Goal: Use online tool/utility: Use online tool/utility

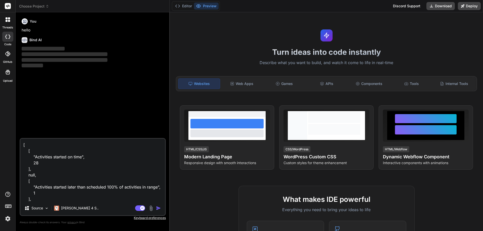
scroll to position [97, 0]
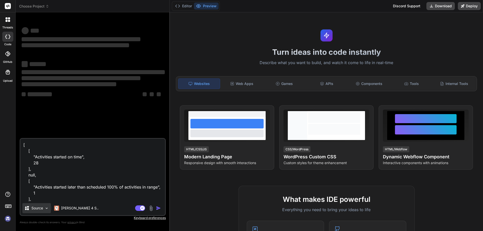
type textarea "x"
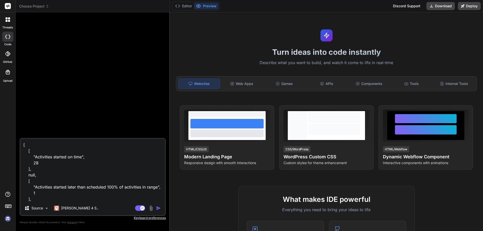
click at [45, 200] on textarea "[ [ "Activities started on time", 28 ], null, [ "Activities started later than …" at bounding box center [92, 170] width 145 height 62
drag, startPoint x: 45, startPoint y: 200, endPoint x: 8, endPoint y: 120, distance: 87.9
click at [8, 120] on div "threads code GitHub Upload Choose Project Created with Pixso. Bind AI Web Searc…" at bounding box center [241, 115] width 483 height 231
type textarea "{ "StartDateReport": { "OnScheduleCount": 28, "OnSchedule": [ { "ActivityID": 2…"
type textarea "x"
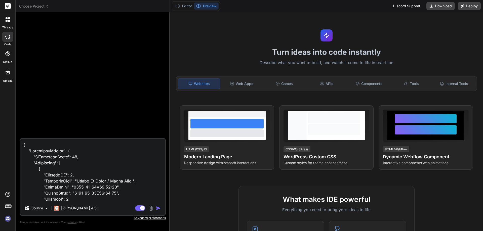
scroll to position [4898, 0]
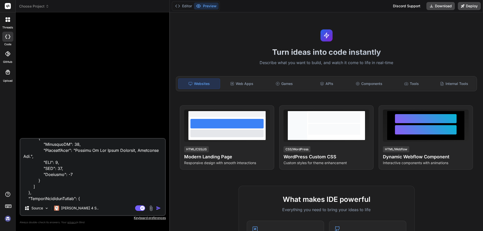
click at [48, 158] on textarea at bounding box center [92, 170] width 145 height 62
click at [60, 151] on textarea at bounding box center [92, 170] width 145 height 62
click at [35, 200] on textarea at bounding box center [92, 170] width 145 height 62
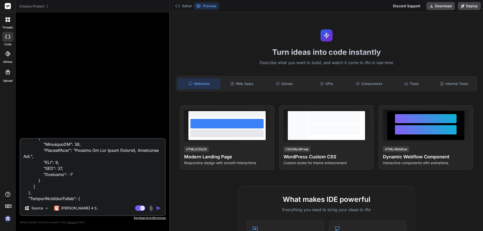
type textarea "{ "StartDateReport": { "OnScheduleCount": 28, "OnSchedule": [ { "ActivityID": 2…"
type textarea "x"
type textarea "{ "StartDateReport": { "OnScheduleCount": 28, "OnSchedule": [ { "ActivityID": 2…"
type textarea "x"
type textarea "{ "StartDateReport": { "OnScheduleCount": 28, "OnSchedule": [ { "ActivityID": 2…"
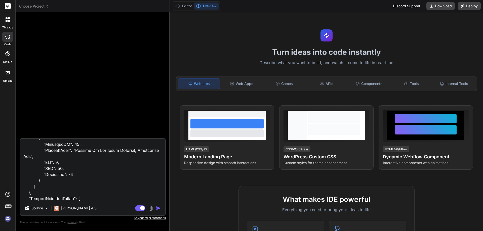
type textarea "x"
type textarea "{ "StartDateReport": { "OnScheduleCount": 28, "OnSchedule": [ { "ActivityID": 2…"
type textarea "x"
type textarea "{ "StartDateReport": { "OnScheduleCount": 28, "OnSchedule": [ { "ActivityID": 2…"
type textarea "x"
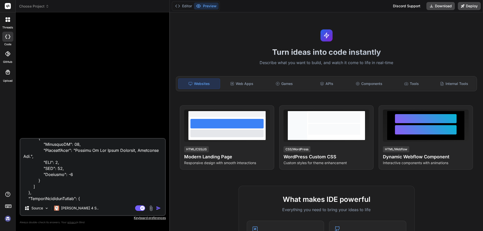
type textarea "{ "StartDateReport": { "OnScheduleCount": 28, "OnSchedule": [ { "ActivityID": 2…"
type textarea "x"
type textarea "{ "StartDateReport": { "OnScheduleCount": 28, "OnSchedule": [ { "ActivityID": 2…"
type textarea "x"
type textarea "{ "StartDateReport": { "OnScheduleCount": 28, "OnSchedule": [ { "ActivityID": 2…"
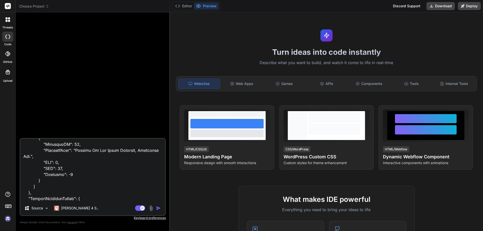
type textarea "x"
type textarea "{ "StartDateReport": { "OnScheduleCount": 28, "OnSchedule": [ { "ActivityID": 2…"
type textarea "x"
type textarea "{ "StartDateReport": { "OnScheduleCount": 28, "OnSchedule": [ { "ActivityID": 2…"
type textarea "x"
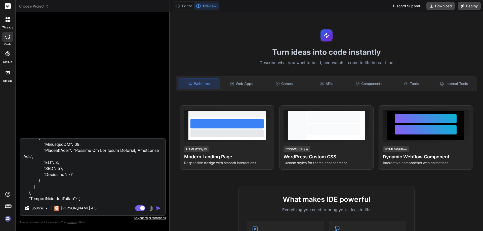
type textarea "{ "StartDateReport": { "OnScheduleCount": 28, "OnSchedule": [ { "ActivityID": 2…"
type textarea "x"
type textarea "{ "StartDateReport": { "OnScheduleCount": 28, "OnSchedule": [ { "ActivityID": 2…"
type textarea "x"
type textarea "{ "StartDateReport": { "OnScheduleCount": 28, "OnSchedule": [ { "ActivityID": 2…"
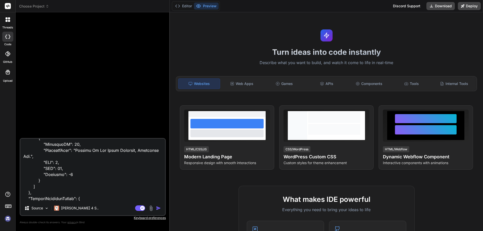
type textarea "x"
type textarea "{ "StartDateReport": { "OnScheduleCount": 28, "OnSchedule": [ { "ActivityID": 2…"
type textarea "x"
type textarea "{ "StartDateReport": { "OnScheduleCount": 28, "OnSchedule": [ { "ActivityID": 2…"
type textarea "x"
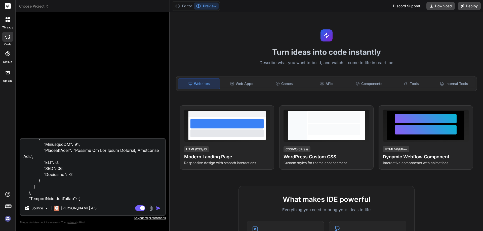
type textarea "{ "StartDateReport": { "OnScheduleCount": 28, "OnSchedule": [ { "ActivityID": 2…"
type textarea "x"
type textarea "{ "StartDateReport": { "OnScheduleCount": 28, "OnSchedule": [ { "ActivityID": 2…"
type textarea "x"
type textarea "{ "StartDateReport": { "OnScheduleCount": 28, "OnSchedule": [ { "ActivityID": 2…"
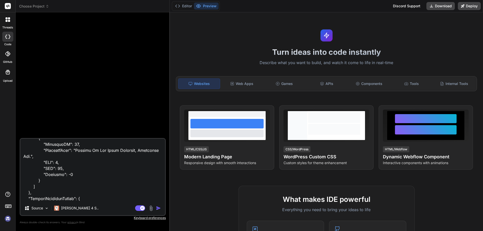
type textarea "x"
type textarea "{ "StartDateReport": { "OnScheduleCount": 28, "OnSchedule": [ { "ActivityID": 2…"
type textarea "x"
type textarea "{ "StartDateReport": { "OnScheduleCount": 28, "OnSchedule": [ { "ActivityID": 2…"
type textarea "x"
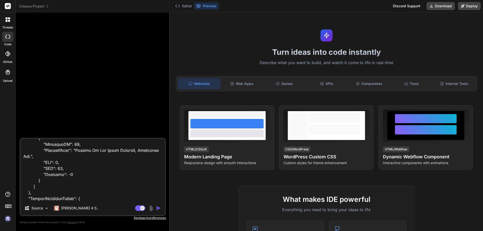
type textarea "{ "StartDateReport": { "OnScheduleCount": 28, "OnSchedule": [ { "ActivityID": 2…"
type textarea "x"
type textarea "{ "StartDateReport": { "OnScheduleCount": 28, "OnSchedule": [ { "ActivityID": 2…"
type textarea "x"
type textarea "{ "StartDateReport": { "OnScheduleCount": 28, "OnSchedule": [ { "ActivityID": 2…"
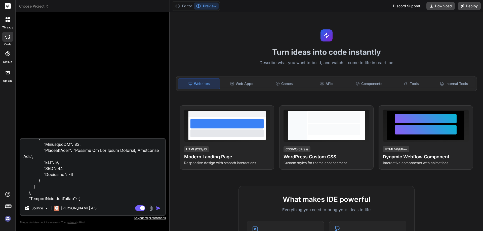
type textarea "x"
type textarea "{ "StartDateReport": { "OnScheduleCount": 28, "OnSchedule": [ { "ActivityID": 2…"
type textarea "x"
type textarea "{ "StartDateReport": { "OnScheduleCount": 28, "OnSchedule": [ { "ActivityID": 2…"
type textarea "x"
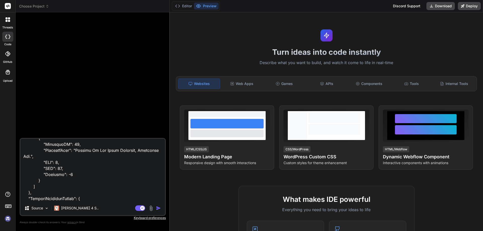
type textarea "{ "StartDateReport": { "OnScheduleCount": 28, "OnSchedule": [ { "ActivityID": 2…"
type textarea "x"
type textarea "{ "StartDateReport": { "OnScheduleCount": 28, "OnSchedule": [ { "ActivityID": 2…"
type textarea "x"
type textarea "{ "StartDateReport": { "OnScheduleCount": 28, "OnSchedule": [ { "ActivityID": 2…"
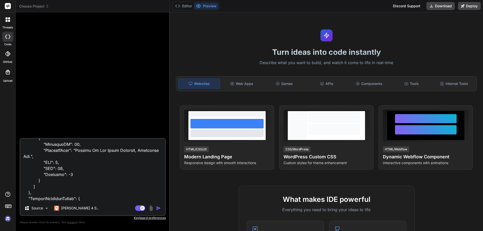
type textarea "x"
type textarea "{ "StartDateReport": { "OnScheduleCount": 28, "OnSchedule": [ { "ActivityID": 2…"
type textarea "x"
type textarea "{ "StartDateReport": { "OnScheduleCount": 28, "OnSchedule": [ { "ActivityID": 2…"
type textarea "x"
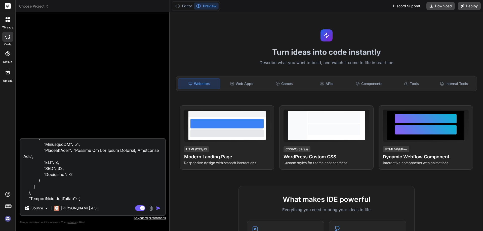
type textarea "{ "StartDateReport": { "OnScheduleCount": 28, "OnSchedule": [ { "ActivityID": 2…"
type textarea "x"
type textarea "{ "StartDateReport": { "OnScheduleCount": 28, "OnSchedule": [ { "ActivityID": 2…"
type textarea "x"
type textarea "{ "StartDateReport": { "OnScheduleCount": 28, "OnSchedule": [ { "ActivityID": 2…"
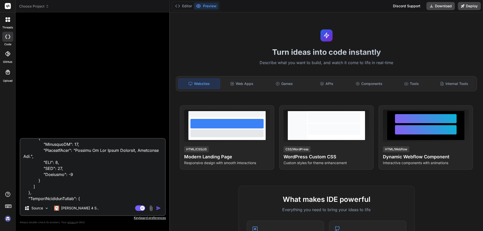
type textarea "x"
type textarea "{ "StartDateReport": { "OnScheduleCount": 28, "OnSchedule": [ { "ActivityID": 2…"
type textarea "x"
type textarea "{ "StartDateReport": { "OnScheduleCount": 28, "OnSchedule": [ { "ActivityID": 2…"
type textarea "x"
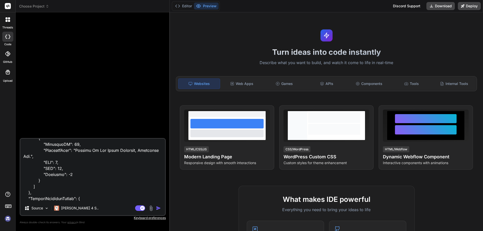
type textarea "{ "StartDateReport": { "OnScheduleCount": 28, "OnSchedule": [ { "ActivityID": 2…"
type textarea "x"
type textarea "{ "StartDateReport": { "OnScheduleCount": 28, "OnSchedule": [ { "ActivityID": 2…"
type textarea "x"
type textarea "{ "StartDateReport": { "OnScheduleCount": 28, "OnSchedule": [ { "ActivityID": 2…"
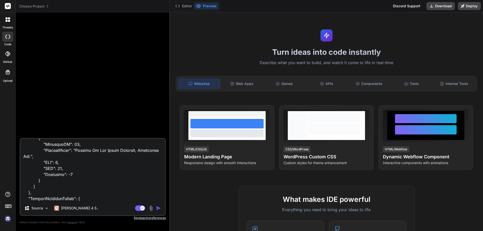
type textarea "x"
type textarea "{ "StartDateReport": { "OnScheduleCount": 28, "OnSchedule": [ { "ActivityID": 2…"
type textarea "x"
type textarea "{ "StartDateReport": { "OnScheduleCount": 28, "OnSchedule": [ { "ActivityID": 2…"
type textarea "x"
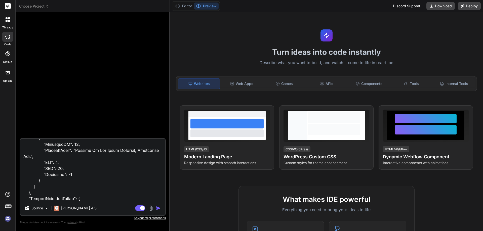
type textarea "{ "StartDateReport": { "OnScheduleCount": 28, "OnSchedule": [ { "ActivityID": 2…"
type textarea "x"
type textarea "{ "StartDateReport": { "OnScheduleCount": 28, "OnSchedule": [ { "ActivityID": 2…"
type textarea "x"
type textarea "{ "StartDateReport": { "OnScheduleCount": 28, "OnSchedule": [ { "ActivityID": 2…"
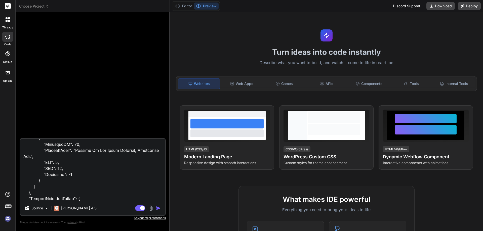
type textarea "x"
type textarea "{ "StartDateReport": { "OnScheduleCount": 28, "OnSchedule": [ { "ActivityID": 2…"
type textarea "x"
type textarea "{ "StartDateReport": { "OnScheduleCount": 28, "OnSchedule": [ { "ActivityID": 2…"
type textarea "x"
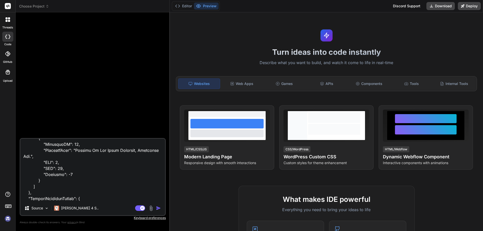
type textarea "{ "StartDateReport": { "OnScheduleCount": 28, "OnSchedule": [ { "ActivityID": 2…"
type textarea "x"
type textarea "{ "StartDateReport": { "OnScheduleCount": 28, "OnSchedule": [ { "ActivityID": 2…"
type textarea "x"
type textarea "{ "StartDateReport": { "OnScheduleCount": 28, "OnSchedule": [ { "ActivityID": 2…"
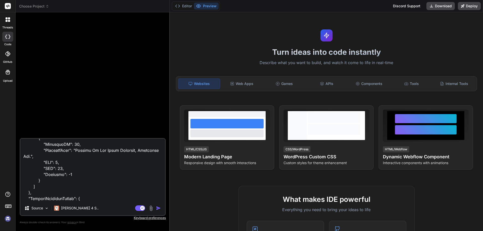
type textarea "x"
type textarea "{ "StartDateReport": { "OnScheduleCount": 28, "OnSchedule": [ { "ActivityID": 2…"
type textarea "x"
type textarea "{ "StartDateReport": { "OnScheduleCount": 28, "OnSchedule": [ { "ActivityID": 2…"
type textarea "x"
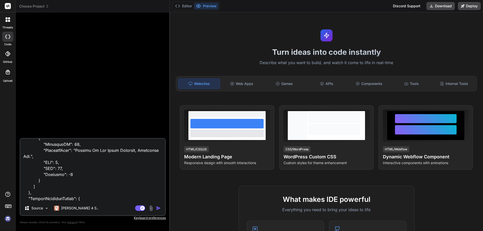
type textarea "{ "StartDateReport": { "OnScheduleCount": 28, "OnSchedule": [ { "ActivityID": 2…"
type textarea "x"
type textarea "{ "StartDateReport": { "OnScheduleCount": 28, "OnSchedule": [ { "ActivityID": 2…"
type textarea "x"
type textarea "{ "StartDateReport": { "OnScheduleCount": 28, "OnSchedule": [ { "ActivityID": 2…"
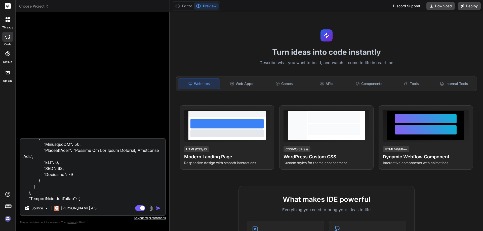
type textarea "x"
type textarea "{ "StartDateReport": { "OnScheduleCount": 28, "OnSchedule": [ { "ActivityID": 2…"
type textarea "x"
type textarea "{ "StartDateReport": { "OnScheduleCount": 28, "OnSchedule": [ { "ActivityID": 2…"
type textarea "x"
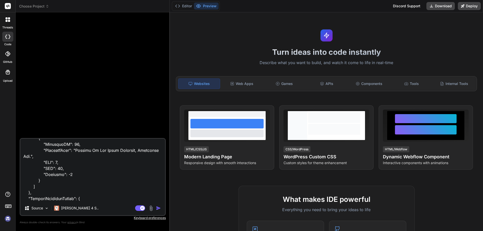
type textarea "{ "StartDateReport": { "OnScheduleCount": 28, "OnSchedule": [ { "ActivityID": 2…"
type textarea "x"
type textarea "{ "StartDateReport": { "OnScheduleCount": 28, "OnSchedule": [ { "ActivityID": 2…"
type textarea "x"
type textarea "{ "StartDateReport": { "OnScheduleCount": 28, "OnSchedule": [ { "ActivityID": 2…"
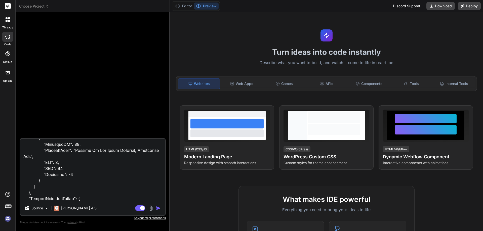
type textarea "x"
type textarea "{ "StartDateReport": { "OnScheduleCount": 28, "OnSchedule": [ { "ActivityID": 2…"
type textarea "x"
type textarea "{ "StartDateReport": { "OnScheduleCount": 28, "OnSchedule": [ { "ActivityID": 2…"
type textarea "x"
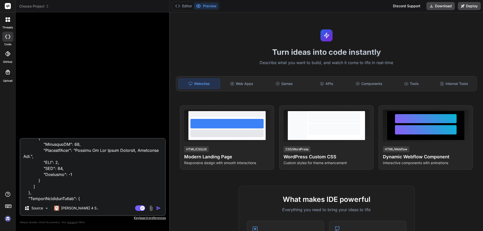
type textarea "{ "StartDateReport": { "OnScheduleCount": 28, "OnSchedule": [ { "ActivityID": 2…"
type textarea "x"
type textarea "{ "StartDateReport": { "OnScheduleCount": 28, "OnSchedule": [ { "ActivityID": 2…"
type textarea "x"
type textarea "{ "StartDateReport": { "OnScheduleCount": 28, "OnSchedule": [ { "ActivityID": 2…"
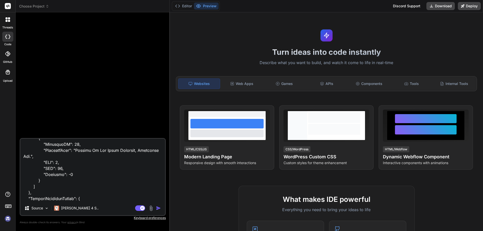
type textarea "x"
type textarea "{ "StartDateReport": { "OnScheduleCount": 28, "OnSchedule": [ { "ActivityID": 2…"
type textarea "x"
type textarea "{ "StartDateReport": { "OnScheduleCount": 28, "OnSchedule": [ { "ActivityID": 2…"
type textarea "x"
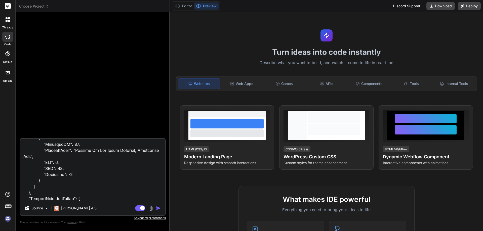
type textarea "{ "StartDateReport": { "OnScheduleCount": 28, "OnSchedule": [ { "ActivityID": 2…"
type textarea "x"
type textarea "{ "StartDateReport": { "OnScheduleCount": 28, "OnSchedule": [ { "ActivityID": 2…"
type textarea "x"
type textarea "{ "StartDateReport": { "OnScheduleCount": 28, "OnSchedule": [ { "ActivityID": 2…"
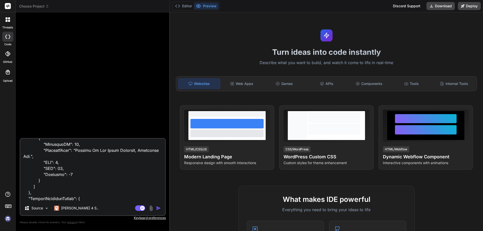
type textarea "x"
type textarea "{ "StartDateReport": { "OnScheduleCount": 28, "OnSchedule": [ { "ActivityID": 2…"
type textarea "x"
type textarea "{ "StartDateReport": { "OnScheduleCount": 28, "OnSchedule": [ { "ActivityID": 2…"
type textarea "x"
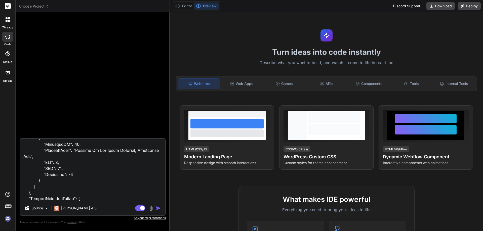
type textarea "{ "StartDateReport": { "OnScheduleCount": 28, "OnSchedule": [ { "ActivityID": 2…"
type textarea "x"
type textarea "{ "StartDateReport": { "OnScheduleCount": 28, "OnSchedule": [ { "ActivityID": 2…"
type textarea "x"
type textarea "{ "StartDateReport": { "OnScheduleCount": 28, "OnSchedule": [ { "ActivityID": 2…"
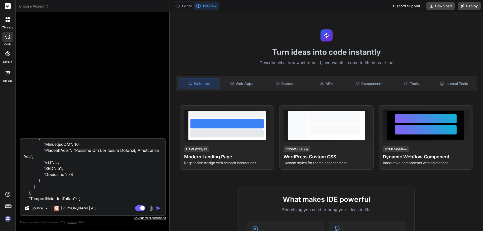
type textarea "x"
type textarea "{ "StartDateReport": { "OnScheduleCount": 28, "OnSchedule": [ { "ActivityID": 2…"
type textarea "x"
type textarea "{ "StartDateReport": { "OnScheduleCount": 28, "OnSchedule": [ { "ActivityID": 2…"
type textarea "x"
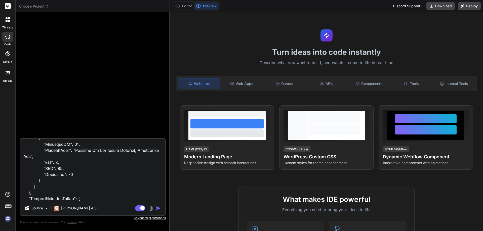
type textarea "{ "StartDateReport": { "OnScheduleCount": 28, "OnSchedule": [ { "ActivityID": 2…"
type textarea "x"
type textarea "{ "StartDateReport": { "OnScheduleCount": 28, "OnSchedule": [ { "ActivityID": 2…"
type textarea "x"
type textarea "{ "StartDateReport": { "OnScheduleCount": 28, "OnSchedule": [ { "ActivityID": 2…"
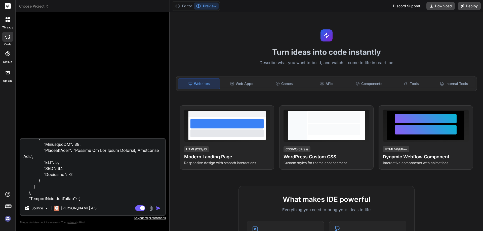
type textarea "x"
type textarea "{ "StartDateReport": { "OnScheduleCount": 28, "OnSchedule": [ { "ActivityID": 2…"
type textarea "x"
type textarea "{ "StartDateReport": { "OnScheduleCount": 28, "OnSchedule": [ { "ActivityID": 2…"
type textarea "x"
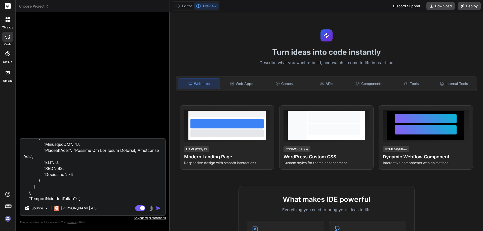
type textarea "{ "StartDateReport": { "OnScheduleCount": 28, "OnSchedule": [ { "ActivityID": 2…"
type textarea "x"
type textarea "{ "StartDateReport": { "OnScheduleCount": 28, "OnSchedule": [ { "ActivityID": 2…"
type textarea "x"
type textarea "{ "StartDateReport": { "OnScheduleCount": 28, "OnSchedule": [ { "ActivityID": 2…"
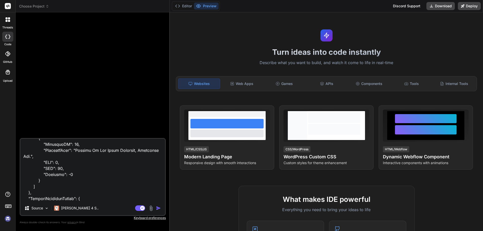
type textarea "x"
type textarea "{ "StartDateReport": { "OnScheduleCount": 28, "OnSchedule": [ { "ActivityID": 2…"
type textarea "x"
type textarea "{ "StartDateReport": { "OnScheduleCount": 28, "OnSchedule": [ { "ActivityID": 2…"
type textarea "x"
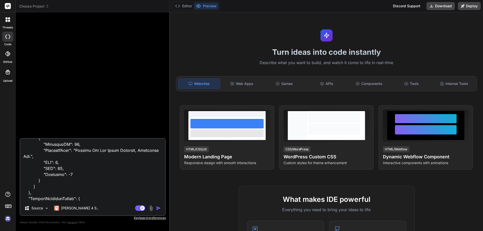
type textarea "{ "StartDateReport": { "OnScheduleCount": 28, "OnSchedule": [ { "ActivityID": 2…"
type textarea "x"
type textarea "{ "StartDateReport": { "OnScheduleCount": 28, "OnSchedule": [ { "ActivityID": 2…"
type textarea "x"
type textarea "{ "StartDateReport": { "OnScheduleCount": 28, "OnSchedule": [ { "ActivityID": 2…"
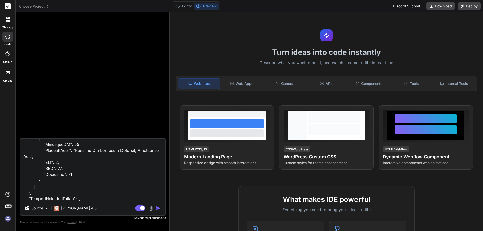
type textarea "x"
type textarea "{ "StartDateReport": { "OnScheduleCount": 28, "OnSchedule": [ { "ActivityID": 2…"
click at [158, 208] on img "button" at bounding box center [158, 208] width 5 height 5
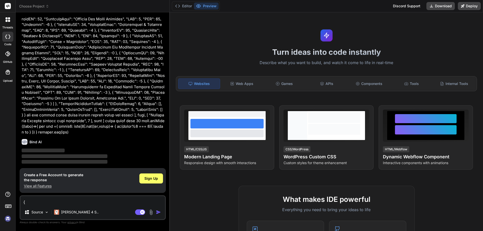
scroll to position [1069, 0]
click at [155, 180] on span "Sign Up" at bounding box center [151, 178] width 14 height 5
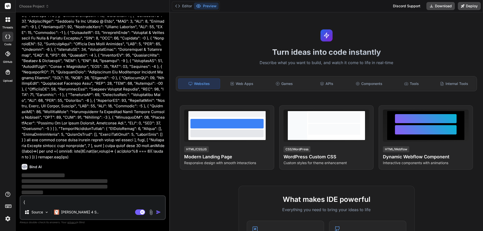
scroll to position [1010, 0]
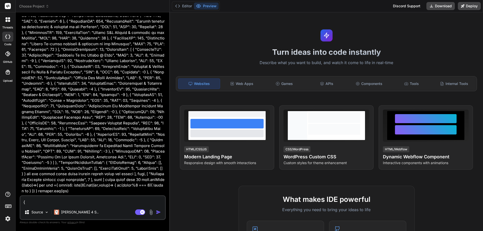
type textarea "x"
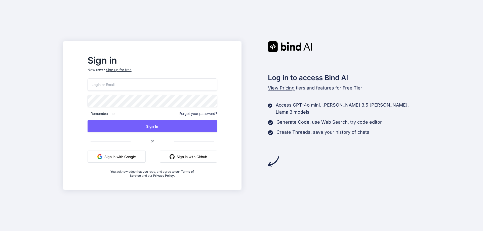
click at [139, 90] on input "email" at bounding box center [151, 84] width 129 height 12
type input "alt.d4-15d0616@yopmail.com"
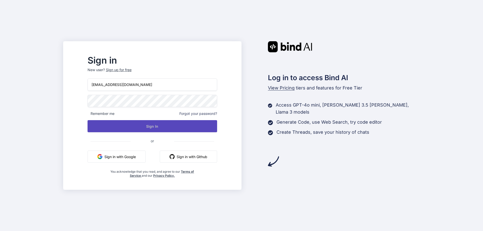
click at [165, 126] on button "Sign In" at bounding box center [151, 126] width 129 height 12
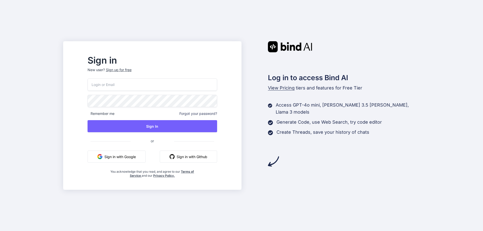
drag, startPoint x: 130, startPoint y: 86, endPoint x: 132, endPoint y: 91, distance: 5.4
click at [130, 86] on input "email" at bounding box center [151, 84] width 129 height 12
click at [151, 84] on input "delit40713@jazipo.com" at bounding box center [151, 84] width 129 height 12
click at [158, 83] on input "alt.d4-15d0616@yopmail.com" at bounding box center [151, 84] width 129 height 12
type input "tadowet211@daxiake.com"
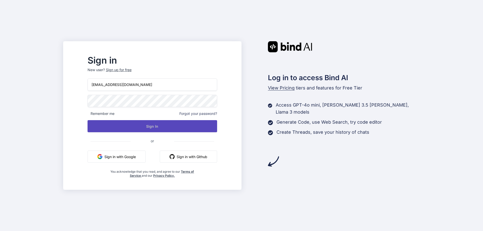
click at [163, 128] on button "Sign In" at bounding box center [151, 126] width 129 height 12
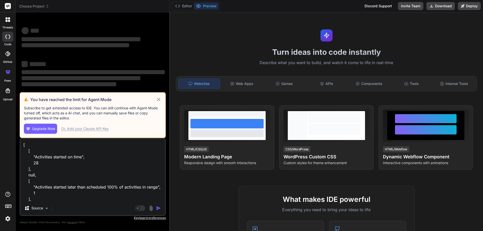
click at [158, 100] on icon at bounding box center [159, 100] width 6 height 6
type textarea "x"
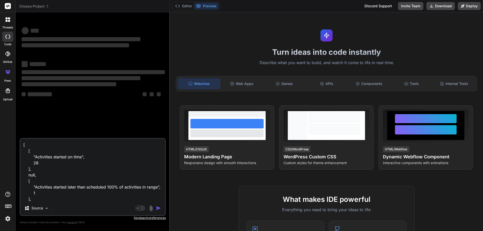
click at [44, 200] on textarea "[ [ "Activities started on time", 28 ], null, [ "Activities started later than …" at bounding box center [92, 170] width 145 height 62
click at [10, 221] on img at bounding box center [8, 218] width 9 height 9
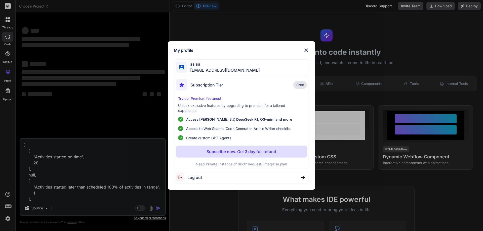
click at [65, 199] on div "My profile ss ss tadowet211@daxiake.com Subscription Tier Free Try our Premium …" at bounding box center [241, 115] width 483 height 231
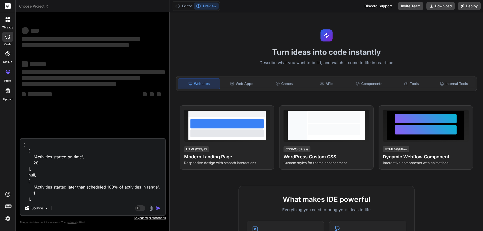
click at [50, 201] on textarea "[ [ "Activities started on time", 28 ], null, [ "Activities started later than …" at bounding box center [92, 170] width 145 height 62
paste textarea "PercentCompleteReport"
type textarea "PercentCompleteReport"
type textarea "x"
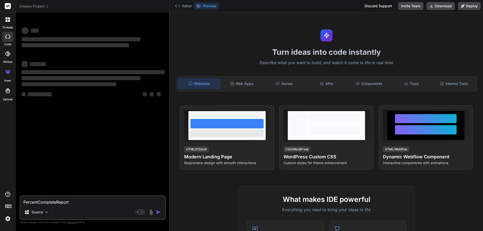
type textarea "[ [ "Activities started on time", 28 ], null, [ "Activities started later than …"
type textarea "x"
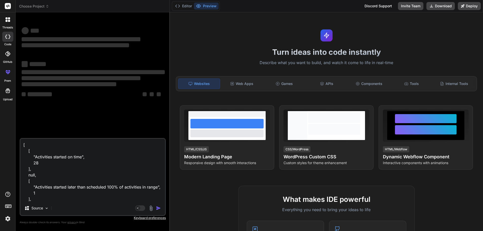
type textarea "x"
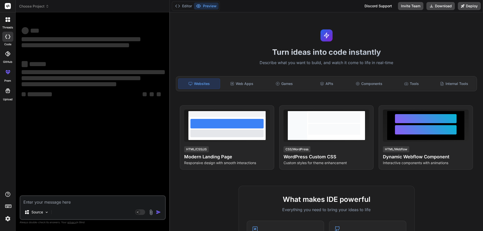
paste textarea "{ "StartDateReport": { "OnScheduleCount": 28, "OnSchedule": [ { "ActivityID": 2…"
type textarea "{ "StartDateReport": { "OnScheduleCount": 28, "OnSchedule": [ { "ActivityID": 2…"
type textarea "x"
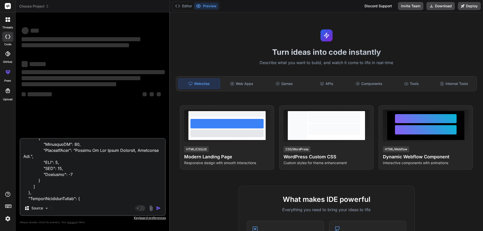
type textarea "{ "StartDateReport": { "OnScheduleCount": 28, "OnSchedule": [ { "ActivityID": 2…"
type textarea "x"
type textarea "{ "StartDateReport": { "OnScheduleCount": 28, "OnSchedule": [ { "ActivityID": 2…"
type textarea "x"
type textarea "{ "StartDateReport": { "OnScheduleCount": 28, "OnSchedule": [ { "ActivityID": 2…"
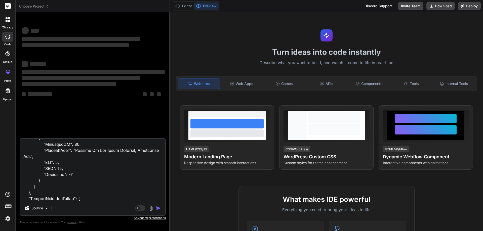
type textarea "x"
type textarea "{ "StartDateReport": { "OnScheduleCount": 28, "OnSchedule": [ { "ActivityID": 2…"
type textarea "x"
type textarea "{ "StartDateReport": { "OnScheduleCount": 28, "OnSchedule": [ { "ActivityID": 2…"
type textarea "x"
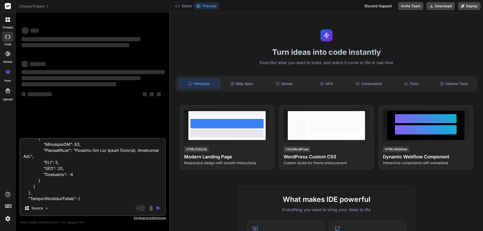
type textarea "{ "StartDateReport": { "OnScheduleCount": 28, "OnSchedule": [ { "ActivityID": 2…"
type textarea "x"
type textarea "{ "StartDateReport": { "OnScheduleCount": 28, "OnSchedule": [ { "ActivityID": 2…"
type textarea "x"
type textarea "{ "StartDateReport": { "OnScheduleCount": 28, "OnSchedule": [ { "ActivityID": 2…"
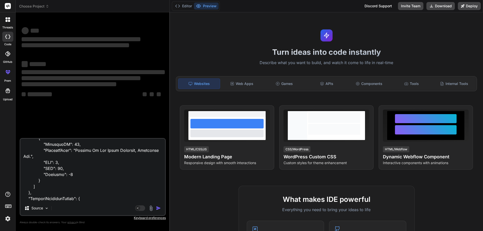
type textarea "x"
type textarea "{ "StartDateReport": { "OnScheduleCount": 28, "OnSchedule": [ { "ActivityID": 2…"
type textarea "x"
type textarea "{ "StartDateReport": { "OnScheduleCount": 28, "OnSchedule": [ { "ActivityID": 2…"
type textarea "x"
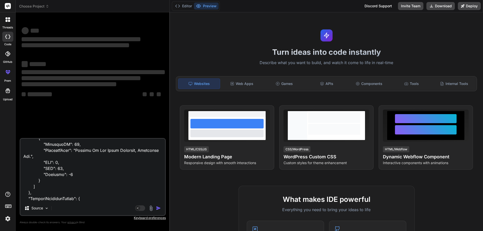
type textarea "{ "StartDateReport": { "OnScheduleCount": 28, "OnSchedule": [ { "ActivityID": 2…"
type textarea "x"
type textarea "{ "StartDateReport": { "OnScheduleCount": 28, "OnSchedule": [ { "ActivityID": 2…"
type textarea "x"
type textarea "{ "StartDateReport": { "OnScheduleCount": 28, "OnSchedule": [ { "ActivityID": 2…"
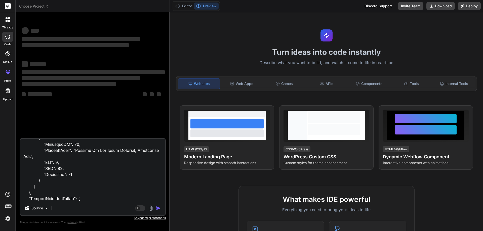
type textarea "x"
type textarea "{ "StartDateReport": { "OnScheduleCount": 28, "OnSchedule": [ { "ActivityID": 2…"
type textarea "x"
type textarea "{ "StartDateReport": { "OnScheduleCount": 28, "OnSchedule": [ { "ActivityID": 2…"
type textarea "x"
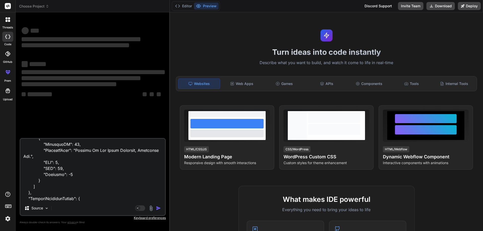
type textarea "{ "StartDateReport": { "OnScheduleCount": 28, "OnSchedule": [ { "ActivityID": 2…"
type textarea "x"
type textarea "{ "StartDateReport": { "OnScheduleCount": 28, "OnSchedule": [ { "ActivityID": 2…"
type textarea "x"
type textarea "{ "StartDateReport": { "OnScheduleCount": 28, "OnSchedule": [ { "ActivityID": 2…"
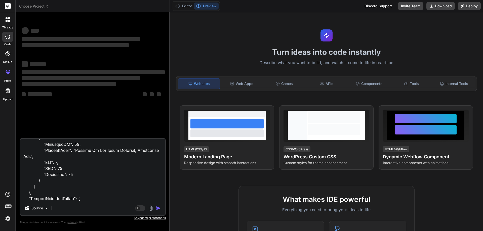
type textarea "x"
type textarea "{ "StartDateReport": { "OnScheduleCount": 28, "OnSchedule": [ { "ActivityID": 2…"
type textarea "x"
type textarea "{ "StartDateReport": { "OnScheduleCount": 28, "OnSchedule": [ { "ActivityID": 2…"
type textarea "x"
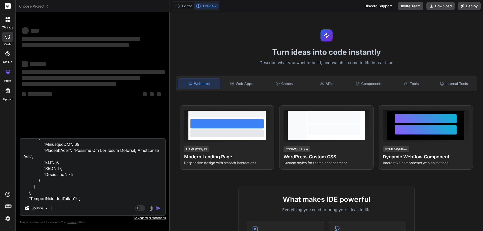
type textarea "{ "StartDateReport": { "OnScheduleCount": 28, "OnSchedule": [ { "ActivityID": 2…"
type textarea "x"
type textarea "{ "StartDateReport": { "OnScheduleCount": 28, "OnSchedule": [ { "ActivityID": 2…"
type textarea "x"
type textarea "{ "StartDateReport": { "OnScheduleCount": 28, "OnSchedule": [ { "ActivityID": 2…"
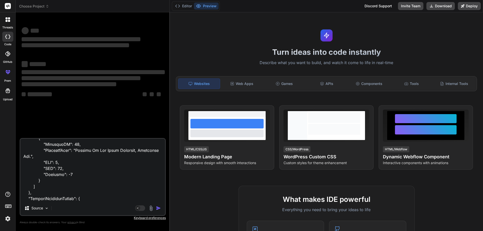
type textarea "x"
type textarea "{ "StartDateReport": { "OnScheduleCount": 28, "OnSchedule": [ { "ActivityID": 2…"
type textarea "x"
type textarea "{ "StartDateReport": { "OnScheduleCount": 28, "OnSchedule": [ { "ActivityID": 2…"
type textarea "x"
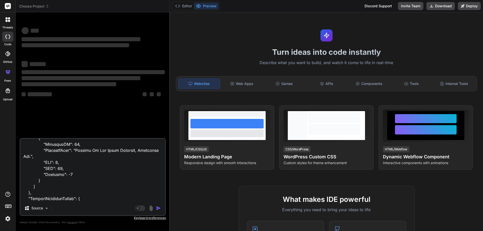
type textarea "{ "StartDateReport": { "OnScheduleCount": 28, "OnSchedule": [ { "ActivityID": 2…"
type textarea "x"
type textarea "{ "StartDateReport": { "OnScheduleCount": 28, "OnSchedule": [ { "ActivityID": 2…"
type textarea "x"
type textarea "{ "StartDateReport": { "OnScheduleCount": 28, "OnSchedule": [ { "ActivityID": 2…"
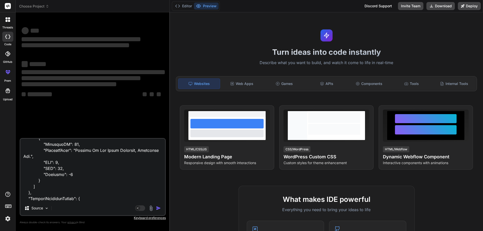
type textarea "x"
type textarea "{ "StartDateReport": { "OnScheduleCount": 28, "OnSchedule": [ { "ActivityID": 2…"
type textarea "x"
type textarea "{ "StartDateReport": { "OnScheduleCount": 28, "OnSchedule": [ { "ActivityID": 2…"
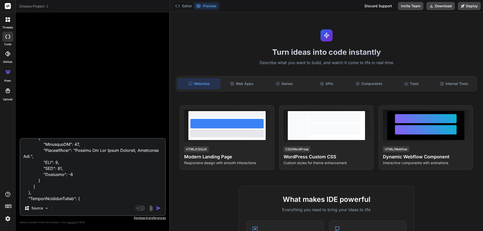
click at [82, 198] on textarea at bounding box center [92, 170] width 145 height 62
click at [157, 207] on img "button" at bounding box center [158, 208] width 5 height 5
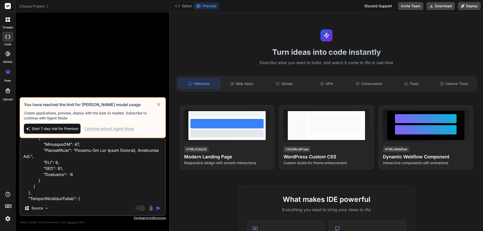
click at [128, 130] on div "Continue without Agent Mode" at bounding box center [108, 128] width 49 height 5
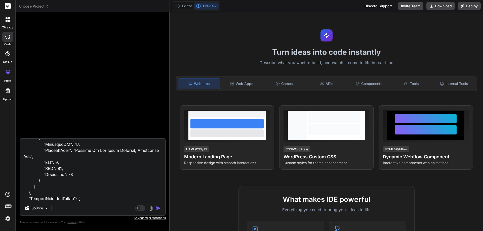
click at [158, 209] on img "button" at bounding box center [158, 208] width 5 height 5
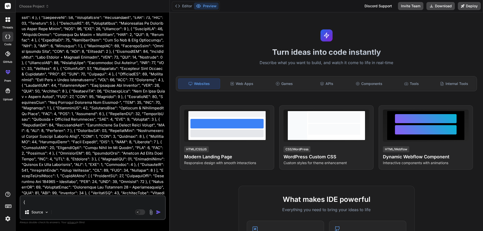
scroll to position [993, 0]
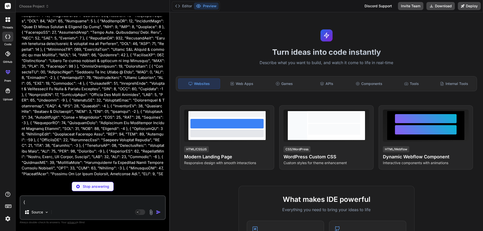
type textarea "x"
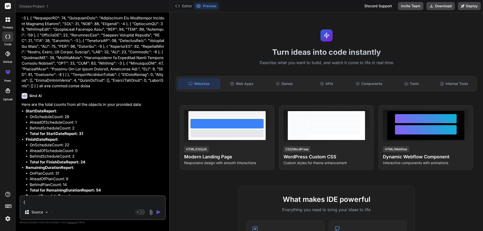
scroll to position [1099, 0]
click at [66, 201] on textarea at bounding box center [92, 200] width 145 height 9
type textarea "s"
type textarea "x"
type textarea "sh"
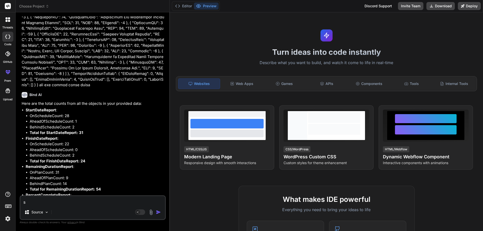
type textarea "x"
type textarea "sho"
type textarea "x"
type textarea "show"
type textarea "x"
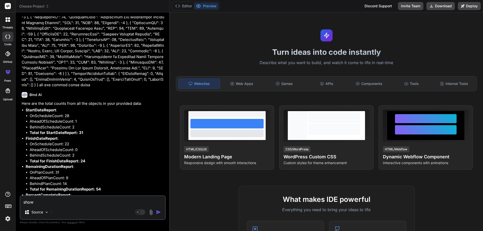
type textarea "show"
type textarea "x"
type textarea "show i"
type textarea "x"
type textarea "show in"
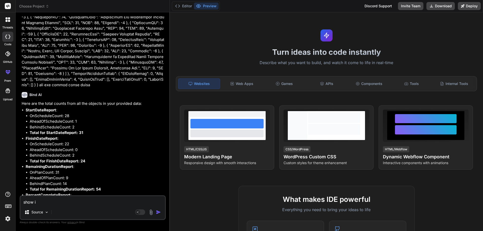
type textarea "x"
type textarea "show i"
type textarea "x"
type textarea "show"
type textarea "x"
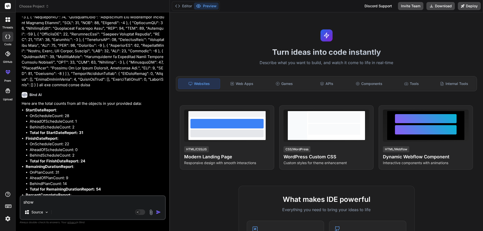
type textarea "show"
type textarea "x"
type textarea "sho"
type textarea "x"
type textarea "sh"
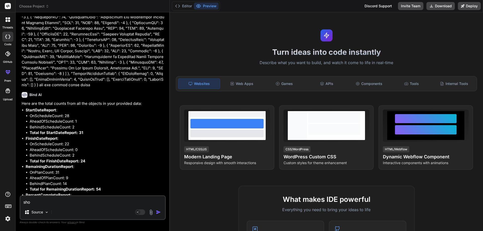
type textarea "x"
type textarea "s"
type textarea "x"
type textarea "c"
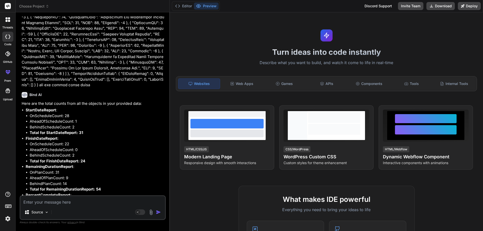
type textarea "x"
type textarea "cr"
type textarea "x"
type textarea "cre"
type textarea "x"
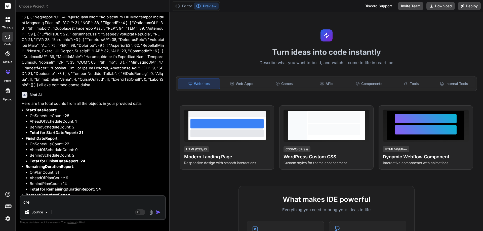
type textarea "crea"
type textarea "x"
type textarea "creat"
type textarea "x"
type textarea "create"
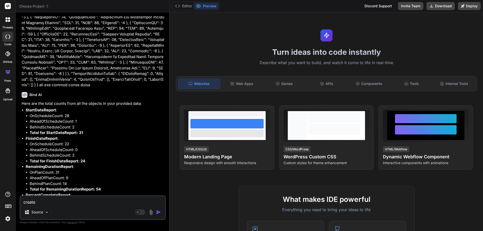
type textarea "x"
type textarea "create"
type textarea "x"
type textarea "create f"
type textarea "x"
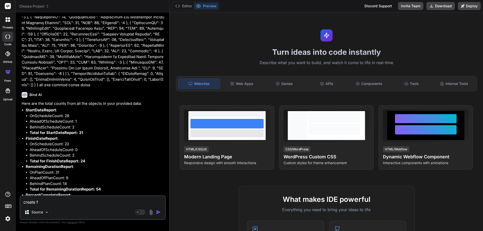
type textarea "create fu"
type textarea "x"
type textarea "create fun"
type textarea "x"
type textarea "create func"
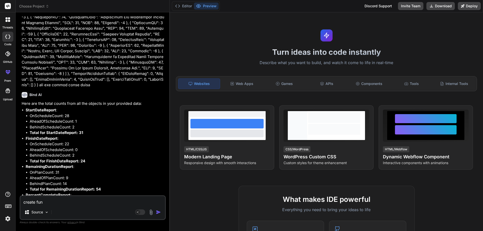
type textarea "x"
type textarea "create funct"
type textarea "x"
type textarea "create functi"
type textarea "x"
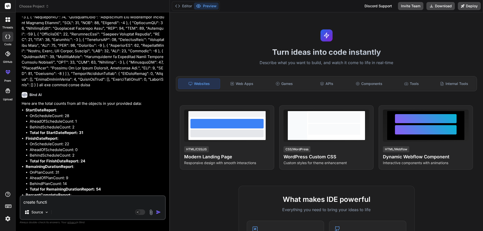
type textarea "create functio"
type textarea "x"
type textarea "create function"
type textarea "x"
type textarea "create function"
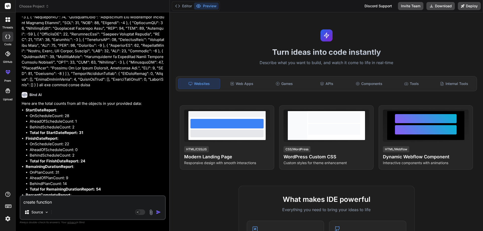
type textarea "x"
type textarea "create function i"
type textarea "x"
type textarea "create function in"
type textarea "x"
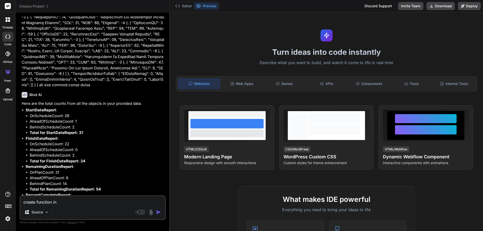
type textarea "create function in"
type textarea "x"
type textarea "create function in j"
type textarea "x"
type textarea "create function in ja"
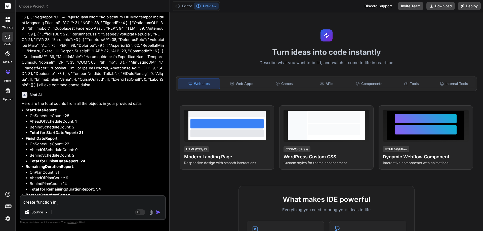
type textarea "x"
type textarea "create function in jav"
type textarea "x"
type textarea "create function in java"
type textarea "x"
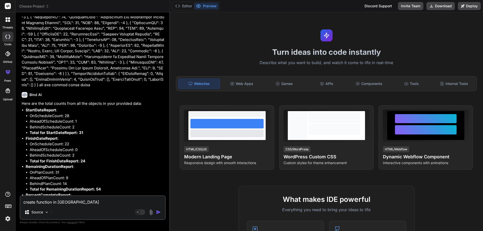
type textarea "create function in javas"
type textarea "x"
type textarea "create function in javasc"
type textarea "x"
type textarea "create function in javascr"
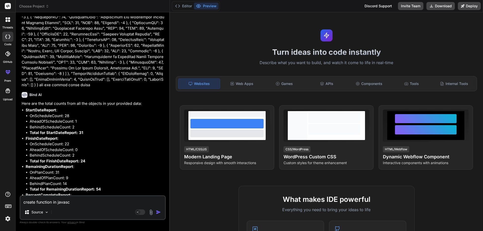
type textarea "x"
type textarea "create function in javascri"
type textarea "x"
type textarea "create function in javascrip"
type textarea "x"
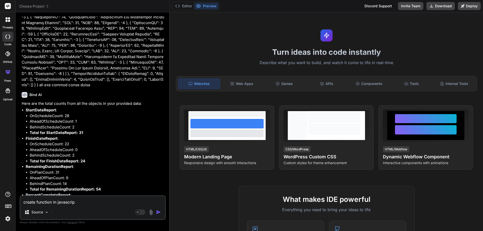
type textarea "create function in javascript"
type textarea "x"
type textarea "create function in javascript"
type textarea "x"
type textarea "create function in javascript"
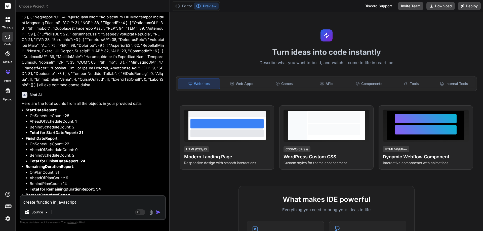
type textarea "x"
type textarea "create function in javascrip"
type textarea "x"
type textarea "create function in javascri"
type textarea "x"
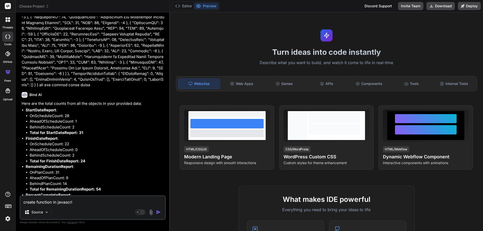
type textarea "create function in javascr"
type textarea "x"
type textarea "create function in javasc"
type textarea "x"
type textarea "create function in javas"
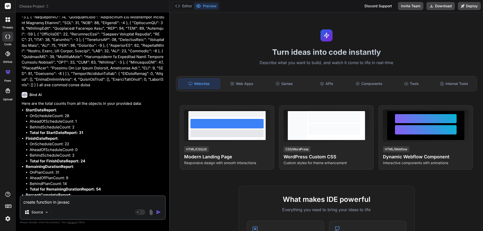
type textarea "x"
type textarea "create function in java"
type textarea "x"
type textarea "create function in jav"
type textarea "x"
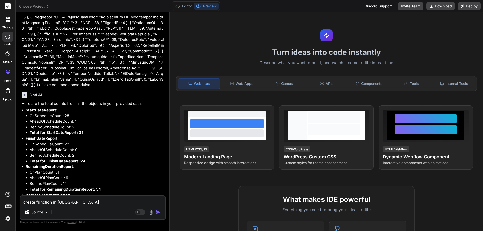
type textarea "create function in ja"
type textarea "x"
type textarea "create function in j"
type textarea "x"
type textarea "create function in"
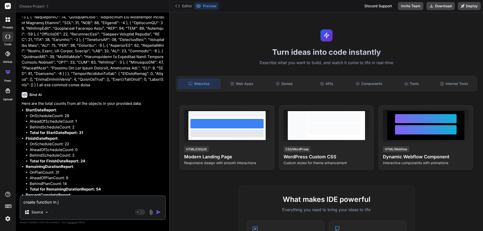
type textarea "x"
type textarea "create function in r"
type textarea "x"
type textarea "create function in re"
type textarea "x"
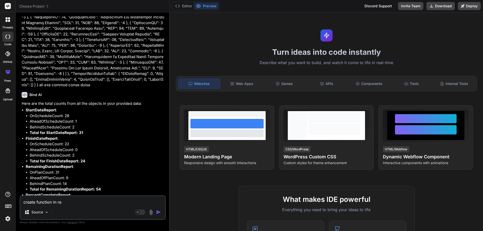
type textarea "create function in rea"
type textarea "x"
type textarea "create function in reac"
type textarea "x"
type textarea "create function in react"
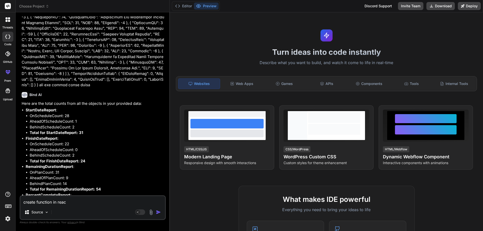
type textarea "x"
type textarea "create function in react"
type textarea "x"
type textarea "create function in react j"
type textarea "x"
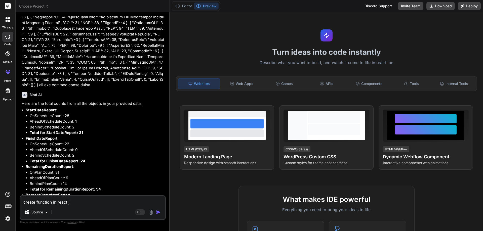
type textarea "create function in react js"
type textarea "x"
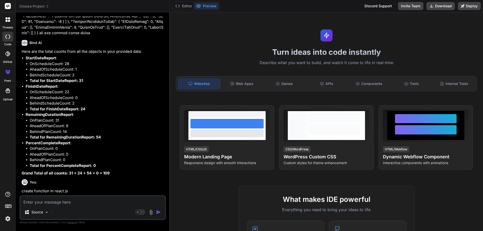
scroll to position [1151, 0]
type textarea "x"
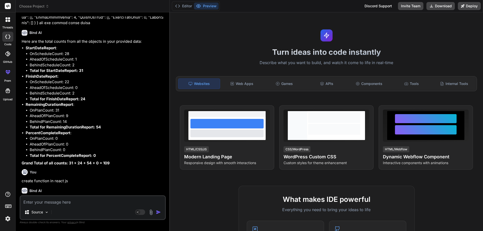
scroll to position [1111, 0]
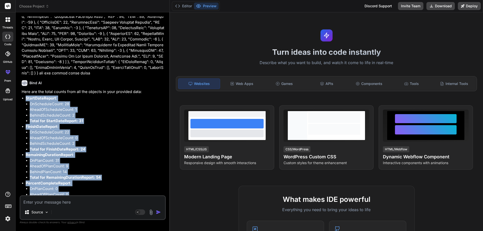
drag, startPoint x: 111, startPoint y: 177, endPoint x: 21, endPoint y: 64, distance: 145.3
click at [21, 64] on div "You Bind AI Here are the total counts from all the objects in your provided dat…" at bounding box center [93, 105] width 145 height 179
copy div "StartDateReport : OnScheduleCount: 28 AheadOfScheduleCount: 1 BehindScheduleCou…"
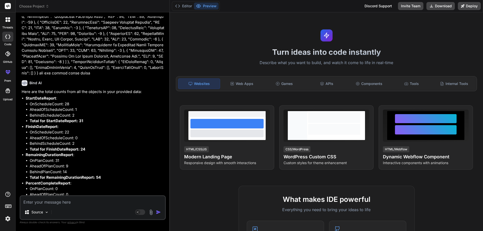
click at [58, 202] on textarea at bounding box center [92, 200] width 145 height 9
paste textarea "StartDateReport: OnScheduleCount: 28 AheadOfScheduleCount: 1 BehindScheduleCoun…"
type textarea "StartDateReport: OnScheduleCount: 28 AheadOfScheduleCount: 1 BehindScheduleCoun…"
type textarea "x"
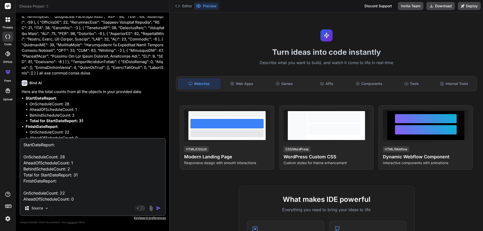
scroll to position [91, 0]
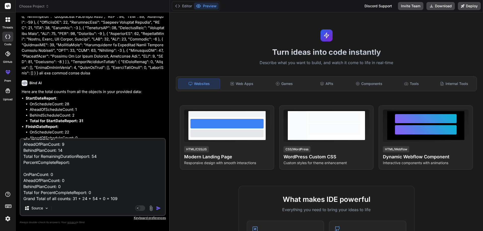
type textarea "StartDateReport: OnScheduleCount: 28 AheadOfScheduleCount: 1 BehindScheduleCoun…"
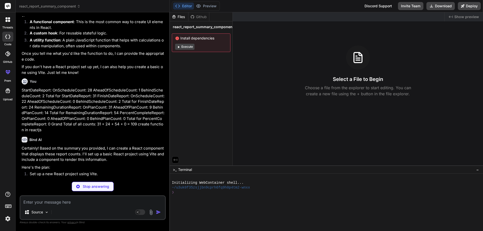
scroll to position [1366, 0]
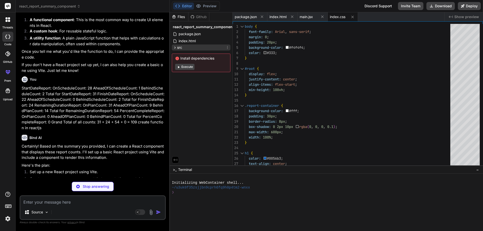
click at [174, 49] on icon at bounding box center [175, 47] width 4 height 4
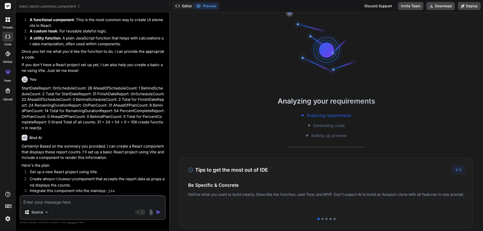
click at [181, 7] on button "Editor" at bounding box center [183, 6] width 21 height 7
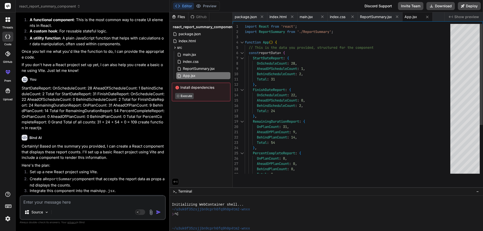
drag, startPoint x: 316, startPoint y: 166, endPoint x: 326, endPoint y: 225, distance: 59.9
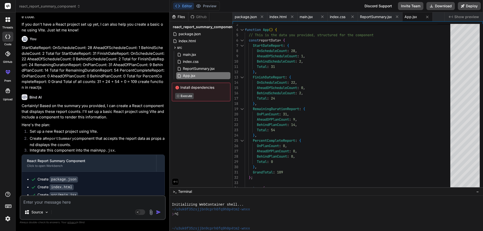
scroll to position [1460, 0]
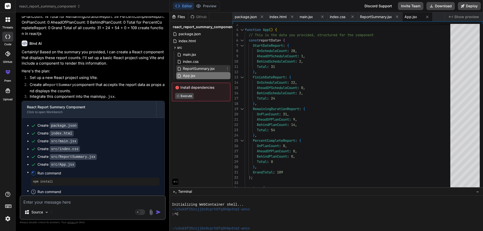
click at [193, 69] on span "ReportSummary.jsx" at bounding box center [198, 69] width 33 height 6
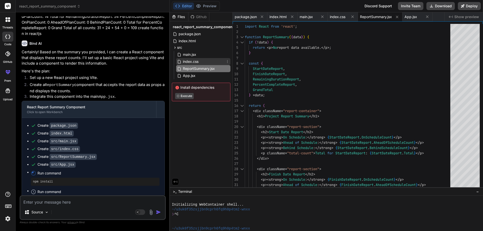
click at [188, 61] on span "index.css" at bounding box center [190, 62] width 17 height 6
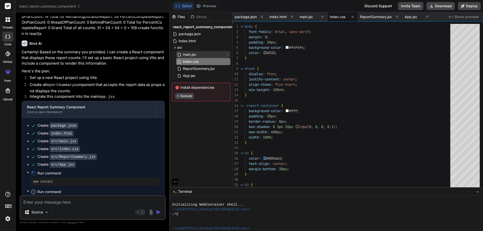
click at [189, 56] on span "main.jsx" at bounding box center [189, 55] width 14 height 6
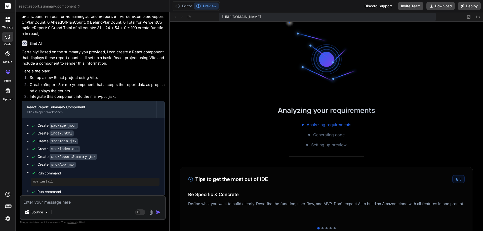
scroll to position [143, 0]
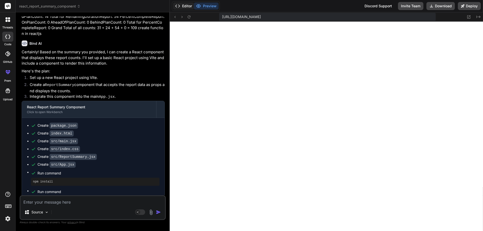
click at [185, 7] on button "Editor" at bounding box center [183, 6] width 21 height 7
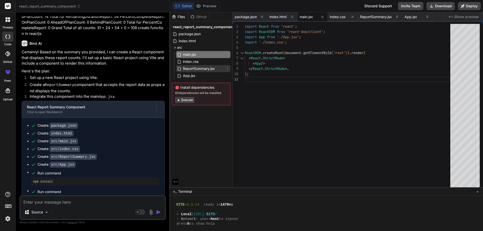
click at [191, 68] on span "ReportSummary.jsx" at bounding box center [198, 69] width 33 height 6
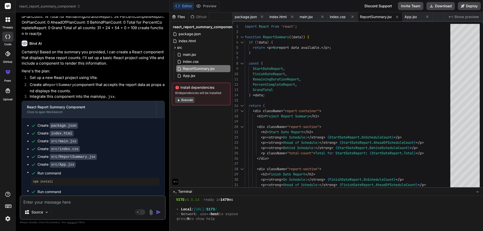
scroll to position [148, 0]
drag, startPoint x: 366, startPoint y: 187, endPoint x: 367, endPoint y: 241, distance: 53.5
click at [367, 231] on html "threads code GitHub prem Upload react_report_summary_component Created with Pix…" at bounding box center [241, 115] width 483 height 231
click at [277, 37] on div "< div className = "report-section" > < h2 > Finish Date Report </ h2 > < p><str…" at bounding box center [349, 177] width 208 height 306
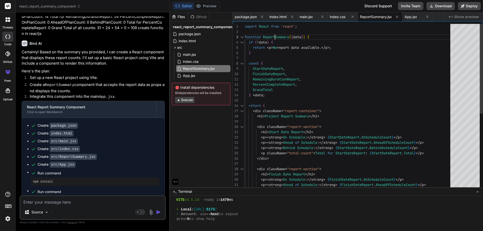
click at [277, 37] on div "< div className = "report-section" > < h2 > Finish Date Report </ h2 > < p><str…" at bounding box center [349, 177] width 208 height 306
click at [193, 62] on span "index.css" at bounding box center [190, 62] width 17 height 6
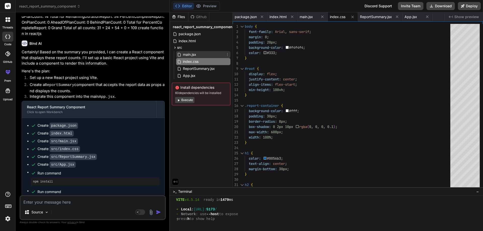
click at [193, 57] on span "main.jsx" at bounding box center [189, 55] width 14 height 6
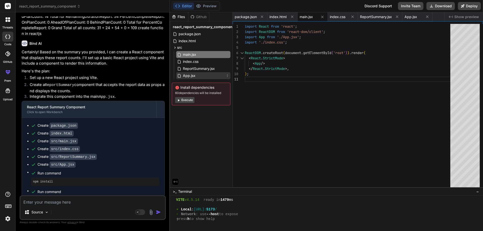
click at [189, 74] on span "App.jsx" at bounding box center [189, 76] width 14 height 6
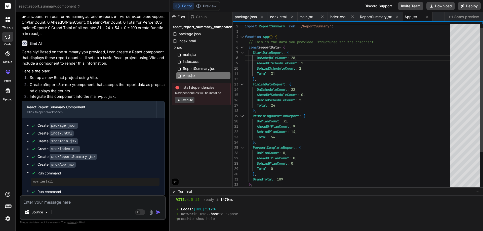
click at [269, 54] on div "Total : 31 } , FinishDateReport : { OnScheduleCount : 22 , AheadOfScheduleCount…" at bounding box center [349, 129] width 208 height 222
click at [316, 63] on div "Total : 31 } , FinishDateReport : { OnScheduleCount : 22 , AheadOfScheduleCount…" at bounding box center [349, 129] width 208 height 222
click at [378, 20] on div "ReportSummary.jsx" at bounding box center [380, 16] width 44 height 9
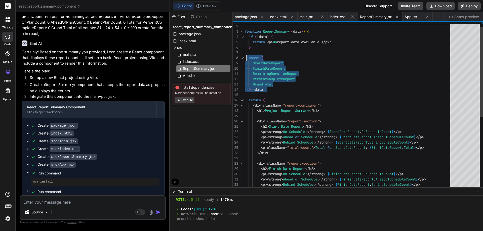
drag, startPoint x: 269, startPoint y: 90, endPoint x: 246, endPoint y: 56, distance: 42.0
click at [246, 56] on div "RemainingDurationReport , PercentCompleteReport , GrandTotal } = data ; return …" at bounding box center [349, 171] width 208 height 306
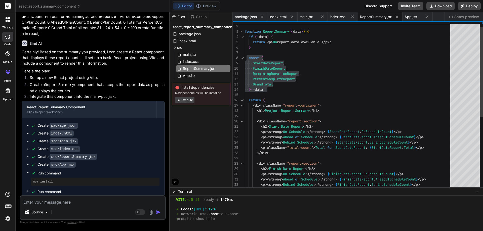
click at [281, 91] on div "RemainingDurationReport , PercentCompleteReport , GrandTotal } = data ; return …" at bounding box center [349, 171] width 208 height 306
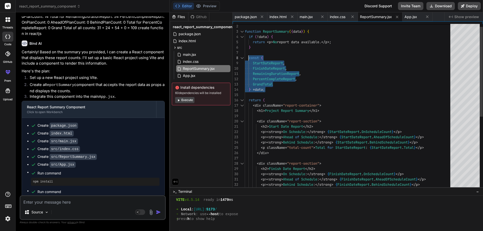
drag, startPoint x: 268, startPoint y: 89, endPoint x: 249, endPoint y: 57, distance: 38.0
click at [249, 57] on div "RemainingDurationReport , PercentCompleteReport , GrandTotal } = data ; return …" at bounding box center [349, 171] width 208 height 306
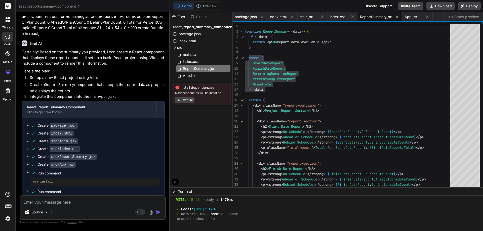
click at [84, 198] on textarea at bounding box center [92, 200] width 145 height 9
paste textarea "const { StartDateReport, FinishDateReport, RemainingDurationReport, PercentComp…"
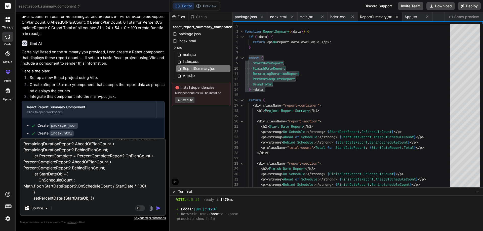
scroll to position [98, 0]
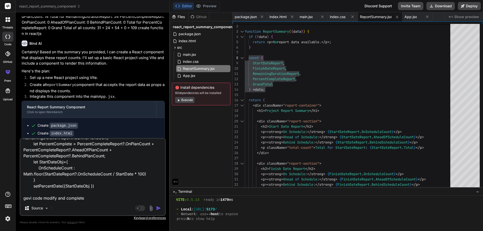
click at [51, 163] on textarea "const { StartDateReport, FinishDateReport, RemainingDurationReport, PercentComp…" at bounding box center [92, 170] width 145 height 62
click at [92, 196] on textarea "const { StartDateReport, FinishDateReport, RemainingDurationReport, PercentComp…" at bounding box center [92, 170] width 145 height 62
paste textarea "StartDateObj"
click at [157, 208] on img "button" at bounding box center [158, 208] width 5 height 5
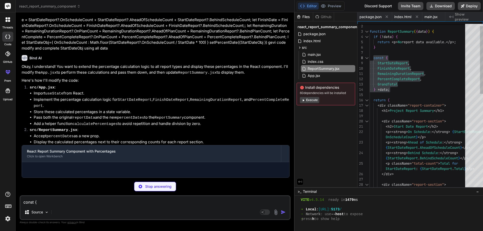
scroll to position [985, 0]
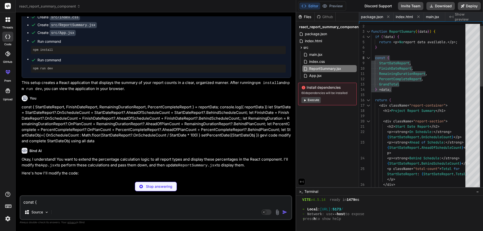
drag, startPoint x: 169, startPoint y: 154, endPoint x: 356, endPoint y: 154, distance: 187.2
click at [403, 154] on div "react_report_summary_component Created with Pixso. Bind AI Web Search Created w…" at bounding box center [249, 115] width 467 height 231
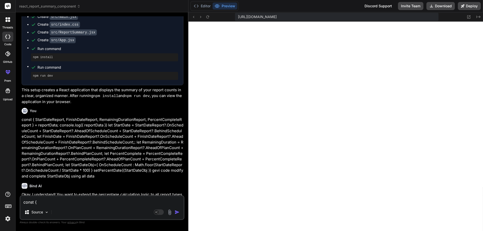
scroll to position [1606, 0]
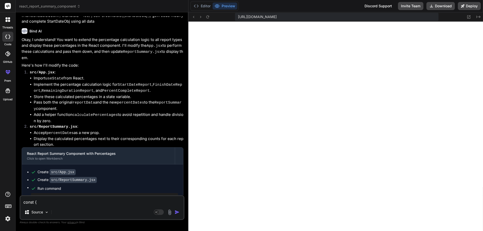
drag, startPoint x: 295, startPoint y: 105, endPoint x: 169, endPoint y: 77, distance: 129.8
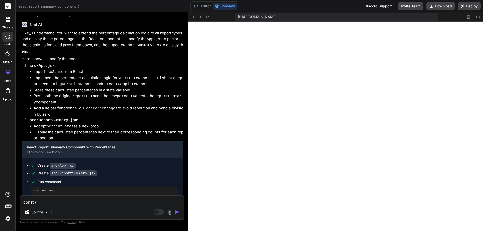
click at [166, 87] on div "Bind AI Web Search Created with Pixso. Code Generator You Bind AI Here are the …" at bounding box center [102, 121] width 173 height 219
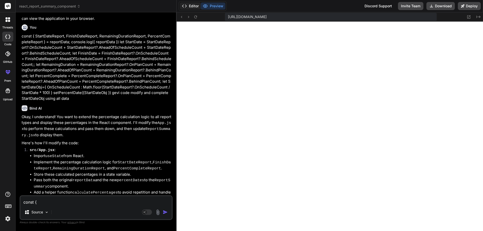
click at [188, 5] on button "Editor" at bounding box center [190, 6] width 21 height 7
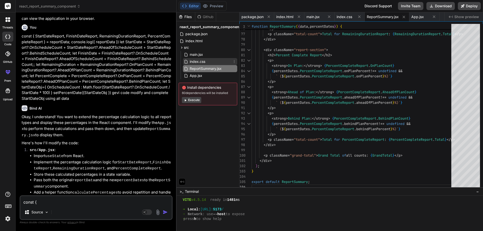
click at [202, 61] on span "index.css" at bounding box center [197, 62] width 17 height 6
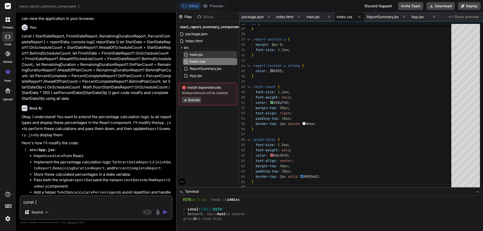
click at [201, 56] on span "main.jsx" at bounding box center [196, 55] width 14 height 6
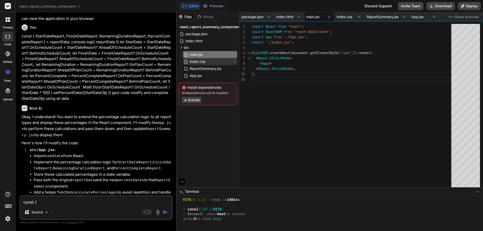
click at [202, 62] on span "index.css" at bounding box center [197, 62] width 17 height 6
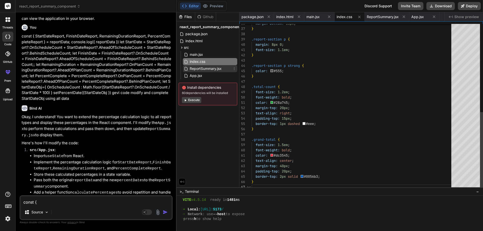
click at [206, 69] on span "ReportSummary.jsx" at bounding box center [205, 69] width 33 height 6
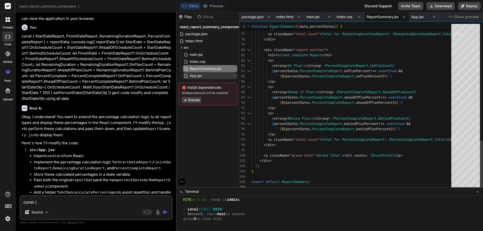
click at [199, 77] on span "App.jsx" at bounding box center [196, 76] width 14 height 6
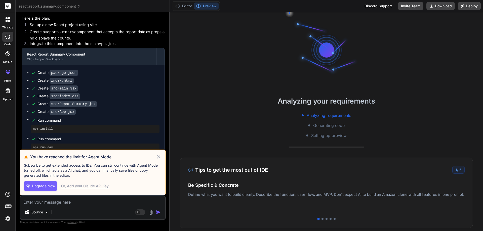
click at [158, 157] on icon at bounding box center [159, 157] width 6 height 6
type textarea "x"
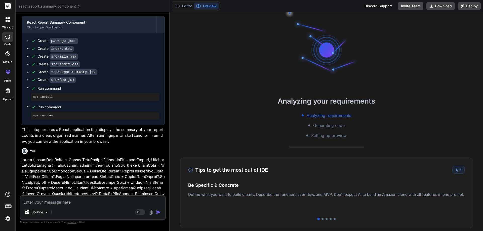
scroll to position [1547, 0]
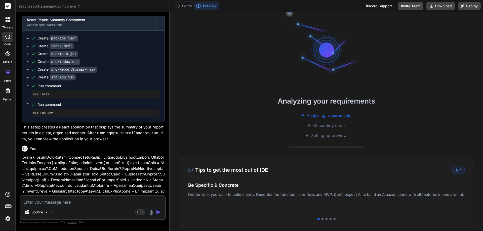
click at [10, 27] on label "threads" at bounding box center [7, 27] width 11 height 4
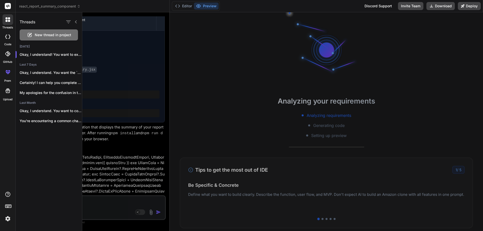
click at [9, 20] on icon at bounding box center [8, 19] width 5 height 5
click at [7, 6] on icon at bounding box center [8, 6] width 4 height 3
click at [103, 63] on div at bounding box center [282, 121] width 400 height 219
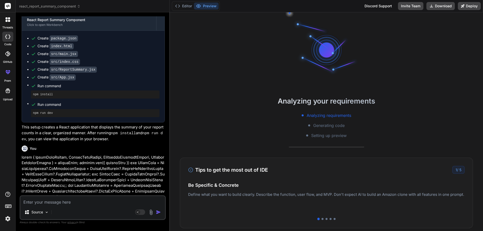
click at [56, 199] on textarea at bounding box center [92, 200] width 145 height 9
paste textarea "const { StartDateReport, FinishDateReport, RemainingDurationReport, PercentComp…"
type textarea "const { StartDateReport, FinishDateReport, RemainingDurationReport, PercentComp…"
type textarea "x"
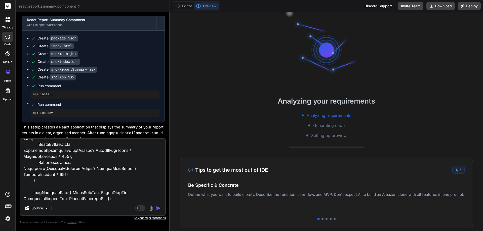
type textarea "const { StartDateReport, FinishDateReport, RemainingDurationReport, PercentComp…"
type textarea "x"
type textarea "const { StartDateReport, FinishDateReport, RemainingDurationReport, PercentComp…"
type textarea "x"
type textarea "const { StartDateReport, FinishDateReport, RemainingDurationReport, PercentComp…"
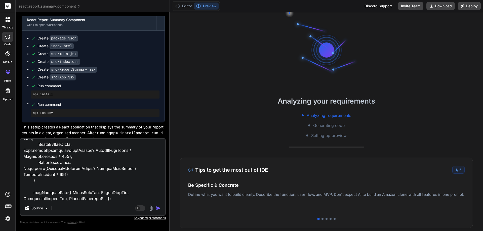
type textarea "x"
type textarea "const { StartDateReport, FinishDateReport, RemainingDurationReport, PercentComp…"
type textarea "x"
type textarea "const { StartDateReport, FinishDateReport, RemainingDurationReport, PercentComp…"
type textarea "x"
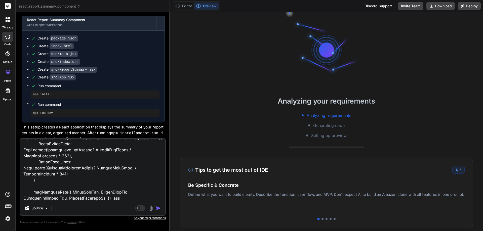
type textarea "const { StartDateReport, FinishDateReport, RemainingDurationReport, PercentComp…"
type textarea "x"
type textarea "const { StartDateReport, FinishDateReport, RemainingDurationReport, PercentComp…"
type textarea "x"
type textarea "const { StartDateReport, FinishDateReport, RemainingDurationReport, PercentComp…"
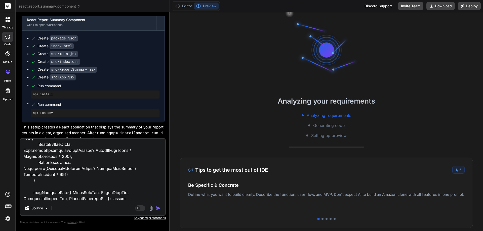
type textarea "x"
type textarea "const { StartDateReport, FinishDateReport, RemainingDurationReport, PercentComp…"
type textarea "x"
type textarea "const { StartDateReport, FinishDateReport, RemainingDurationReport, PercentComp…"
type textarea "x"
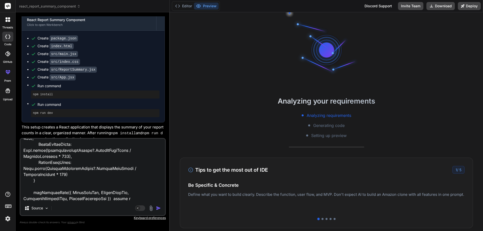
type textarea "const { StartDateReport, FinishDateReport, RemainingDurationReport, PercentComp…"
type textarea "x"
type textarea "const { StartDateReport, FinishDateReport, RemainingDurationReport, PercentComp…"
type textarea "x"
type textarea "const { StartDateReport, FinishDateReport, RemainingDurationReport, PercentComp…"
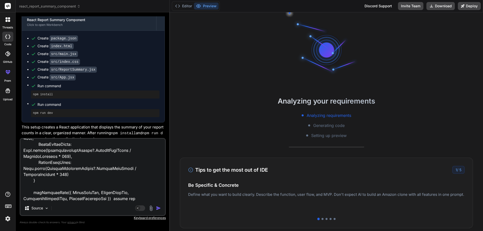
type textarea "x"
type textarea "const { StartDateReport, FinishDateReport, RemainingDurationReport, PercentComp…"
type textarea "x"
type textarea "const { StartDateReport, FinishDateReport, RemainingDurationReport, PercentComp…"
type textarea "x"
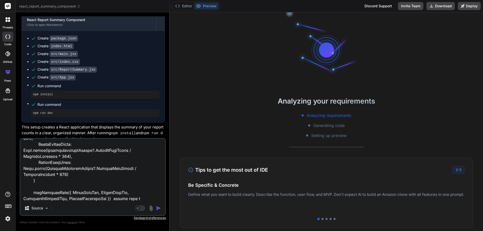
type textarea "const { StartDateReport, FinishDateReport, RemainingDurationReport, PercentComp…"
type textarea "x"
type textarea "const { StartDateReport, FinishDateReport, RemainingDurationReport, PercentComp…"
type textarea "x"
type textarea "const { StartDateReport, FinishDateReport, RemainingDurationReport, PercentComp…"
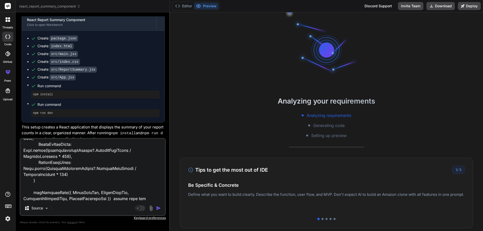
type textarea "x"
type textarea "const { StartDateReport, FinishDateReport, RemainingDurationReport, PercentComp…"
type textarea "x"
type textarea "const { StartDateReport, FinishDateReport, RemainingDurationReport, PercentComp…"
type textarea "x"
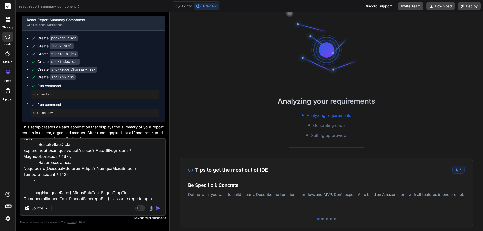
type textarea "const { StartDateReport, FinishDateReport, RemainingDurationReport, PercentComp…"
type textarea "x"
type textarea "const { StartDateReport, FinishDateReport, RemainingDurationReport, PercentComp…"
type textarea "x"
type textarea "const { StartDateReport, FinishDateReport, RemainingDurationReport, PercentComp…"
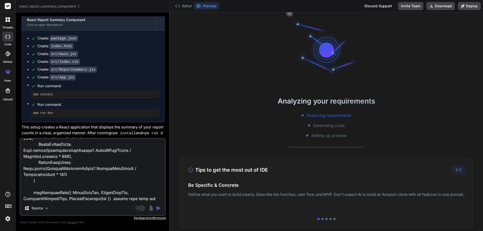
type textarea "x"
type textarea "const { StartDateReport, FinishDateReport, RemainingDurationReport, PercentComp…"
type textarea "x"
type textarea "const { StartDateReport, FinishDateReport, RemainingDurationReport, PercentComp…"
type textarea "x"
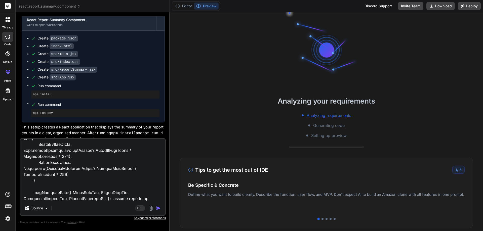
type textarea "const { StartDateReport, FinishDateReport, RemainingDurationReport, PercentComp…"
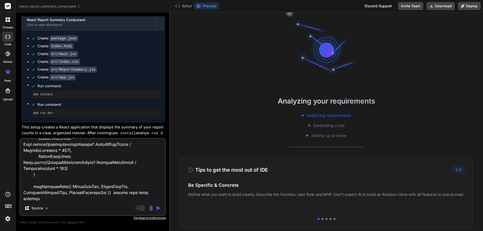
type textarea "x"
type textarea "const { StartDateReport, FinishDateReport, RemainingDurationReport, PercentComp…"
type textarea "x"
type textarea "const { StartDateReport, FinishDateReport, RemainingDurationReport, PercentComp…"
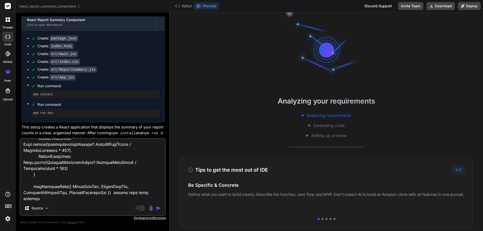
type textarea "x"
type textarea "const { StartDateReport, FinishDateReport, RemainingDurationReport, PercentComp…"
type textarea "x"
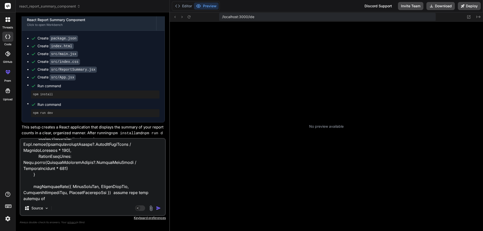
scroll to position [48, 0]
type textarea "const { StartDateReport, FinishDateReport, RemainingDurationReport, PercentComp…"
type textarea "x"
type textarea "const { StartDateReport, FinishDateReport, RemainingDurationReport, PercentComp…"
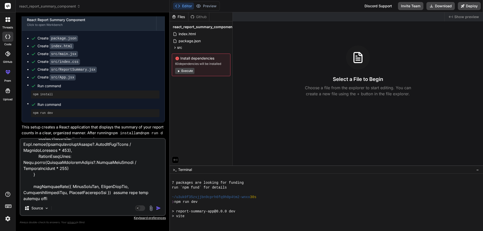
type textarea "x"
type textarea "const { StartDateReport, FinishDateReport, RemainingDurationReport, PercentComp…"
type textarea "x"
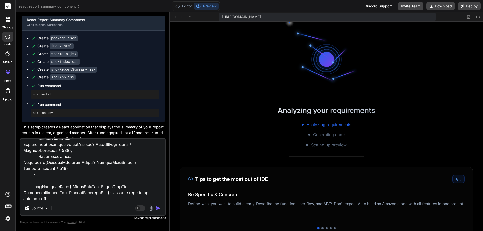
scroll to position [96, 0]
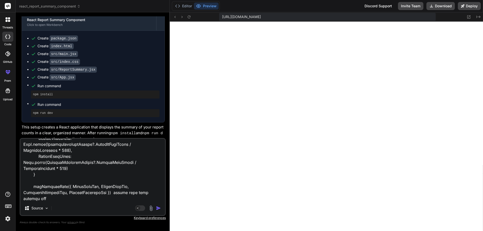
type textarea "const { StartDateReport, FinishDateReport, RemainingDurationReport, PercentComp…"
type textarea "x"
type textarea "const { StartDateReport, FinishDateReport, RemainingDurationReport, PercentComp…"
type textarea "x"
type textarea "const { StartDateReport, FinishDateReport, RemainingDurationReport, PercentComp…"
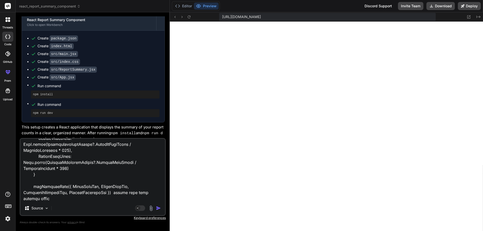
type textarea "x"
type textarea "const { StartDateReport, FinishDateReport, RemainingDurationReport, PercentComp…"
type textarea "x"
type textarea "const { StartDateReport, FinishDateReport, RemainingDurationReport, PercentComp…"
type textarea "x"
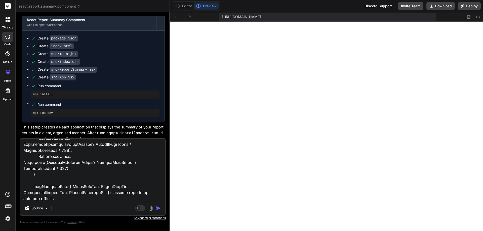
type textarea "const { StartDateReport, FinishDateReport, RemainingDurationReport, PercentComp…"
type textarea "x"
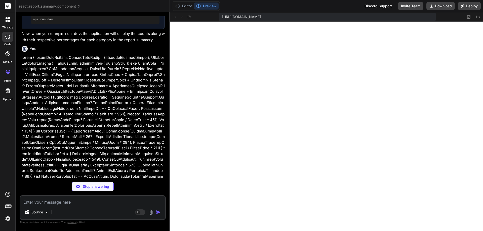
scroll to position [124, 0]
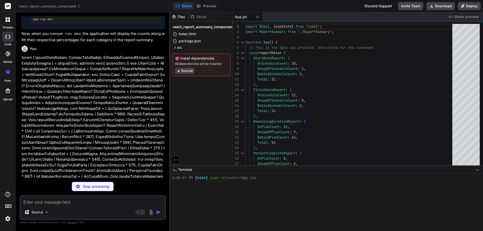
type textarea "x"
type textarea "<p className="grand-total">Grand Total of all counts: {GrandTotal}</p> </div> )…"
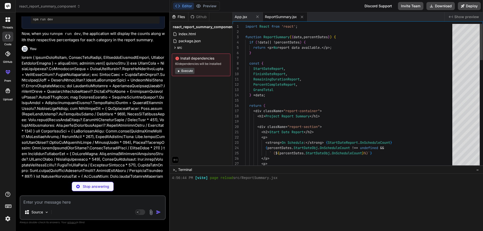
scroll to position [129, 0]
type textarea "x"
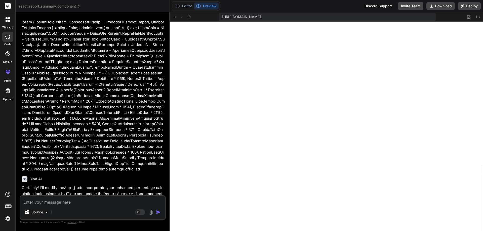
scroll to position [2068, 0]
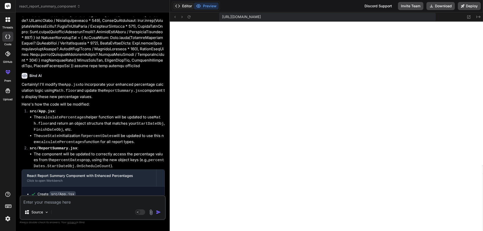
click at [184, 8] on button "Editor" at bounding box center [183, 6] width 21 height 7
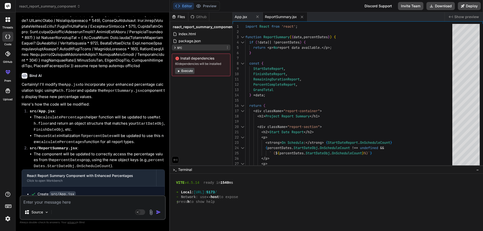
click at [179, 48] on span "src" at bounding box center [179, 47] width 5 height 5
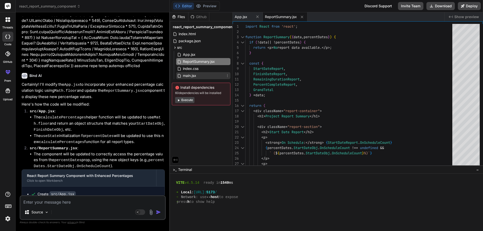
click at [190, 74] on span "main.jsx" at bounding box center [189, 76] width 14 height 6
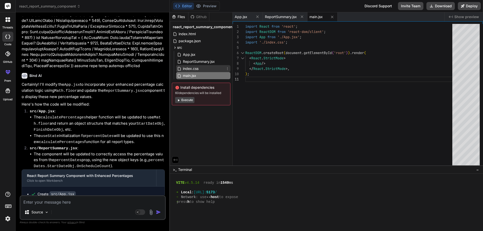
click at [192, 70] on span "index.css" at bounding box center [190, 69] width 17 height 6
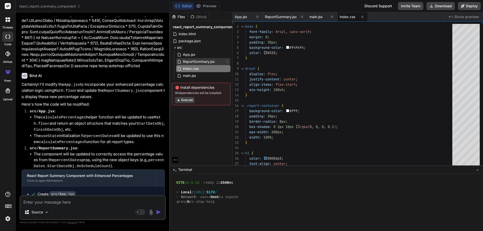
click at [197, 61] on span "ReportSummary.jsx" at bounding box center [198, 62] width 33 height 6
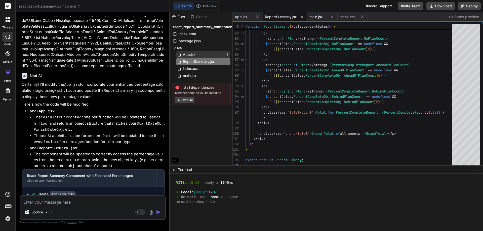
click at [192, 53] on span "App.jsx" at bounding box center [189, 55] width 14 height 6
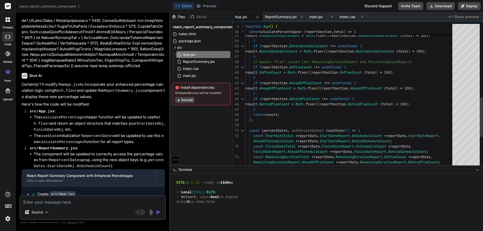
scroll to position [0, 0]
click at [426, 107] on div "if ( reportSection . BehindPlanCount !== undefined ) { result . BehindPlanCount…" at bounding box center [350, 19] width 210 height 522
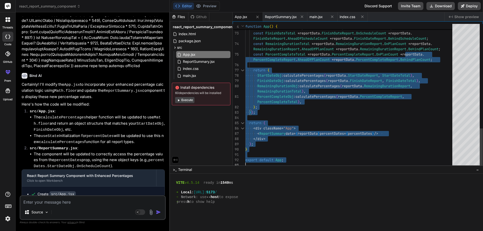
drag, startPoint x: 406, startPoint y: 165, endPoint x: 407, endPoint y: 212, distance: 46.5
type textarea "return ( <div className="App"> <ReportSummary data={reportData} percentDates={p…"
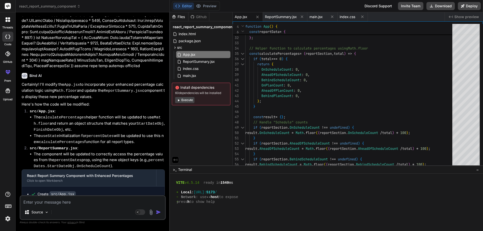
click at [89, 202] on textarea at bounding box center [92, 200] width 145 height 9
paste textarea "PercentCompleteObj : {OnPlanCount: NaN, AheadOfPlanCount: NaN, BehindPlanCount:…"
type textarea "PercentCompleteObj : {OnPlanCount: NaN, AheadOfPlanCount: NaN, BehindPlanCount:…"
type textarea "x"
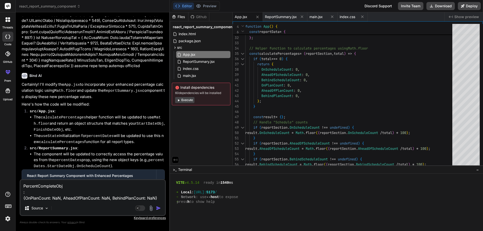
type textarea "PercentCompleteObj : {OnPlanCount: NaN, AheadOfPlanCount: NaN, BehindPlanCount:…"
type textarea "x"
type textarea "PercentCompleteObj : {OnPlanCount: NaN, AheadOfPlanCount: NaN, BehindPlanCount:…"
type textarea "x"
type textarea "PercentCompleteObj : {OnPlanCount: NaN, AheadOfPlanCount: NaN, BehindPlanCount:…"
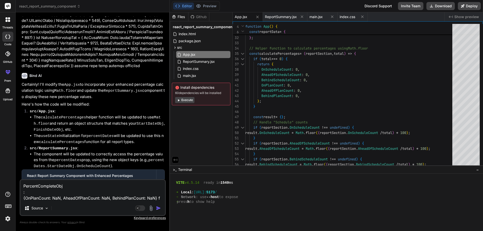
type textarea "x"
type textarea "PercentCompleteObj : {OnPlanCount: NaN, AheadOfPlanCount: NaN, BehindPlanCount:…"
type textarea "x"
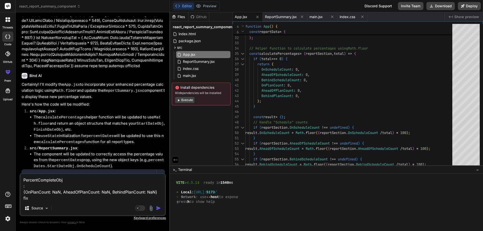
type textarea "PercentCompleteObj : {OnPlanCount: NaN, AheadOfPlanCount: NaN, BehindPlanCount:…"
type textarea "x"
type textarea "PercentCompleteObj : {OnPlanCount: NaN, AheadOfPlanCount: NaN, BehindPlanCount:…"
type textarea "x"
type textarea "PercentCompleteObj : {OnPlanCount: NaN, AheadOfPlanCount: NaN, BehindPlanCount:…"
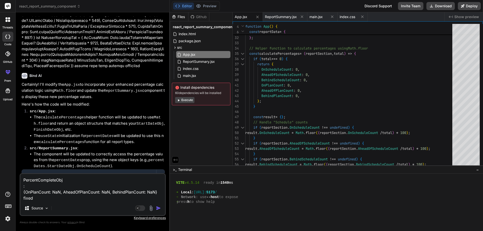
click at [156, 209] on img "button" at bounding box center [158, 208] width 5 height 5
type textarea "x"
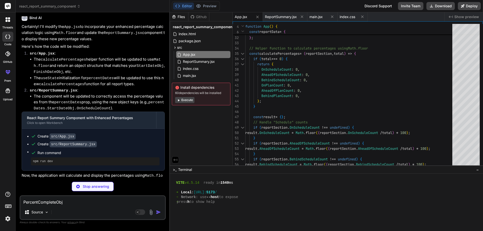
scroll to position [2126, 0]
type textarea "x"
type textarea "</div> ); } export default App;"
type textarea "x"
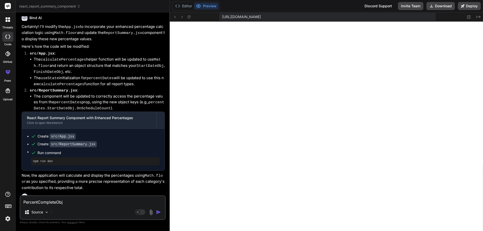
scroll to position [253, 0]
